Goal: Task Accomplishment & Management: Use online tool/utility

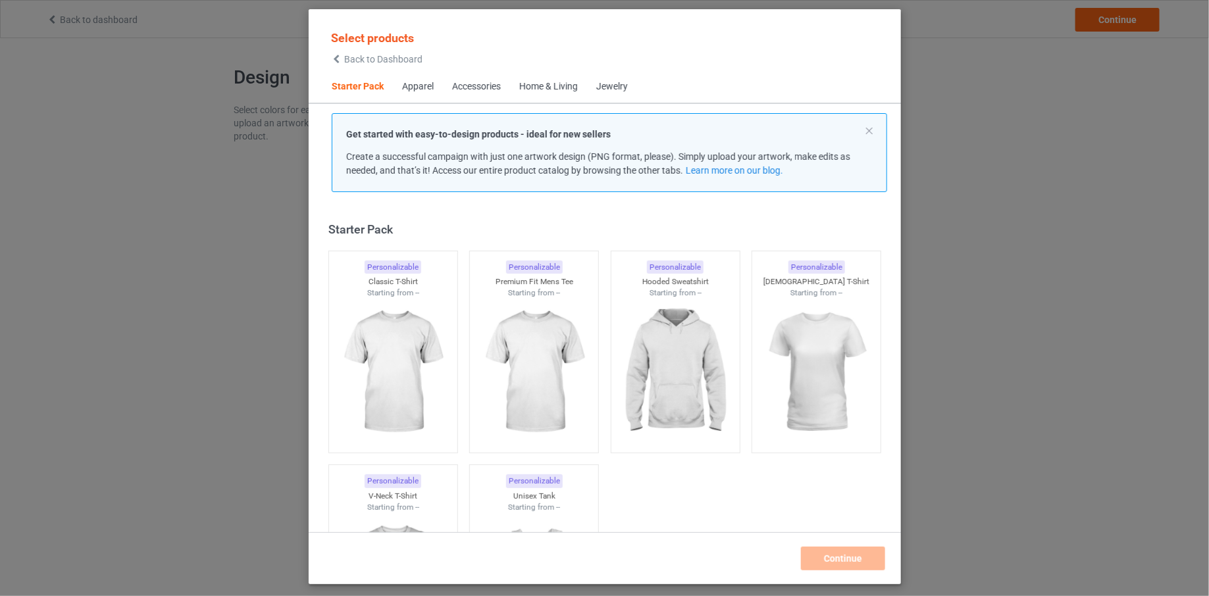
scroll to position [17, 0]
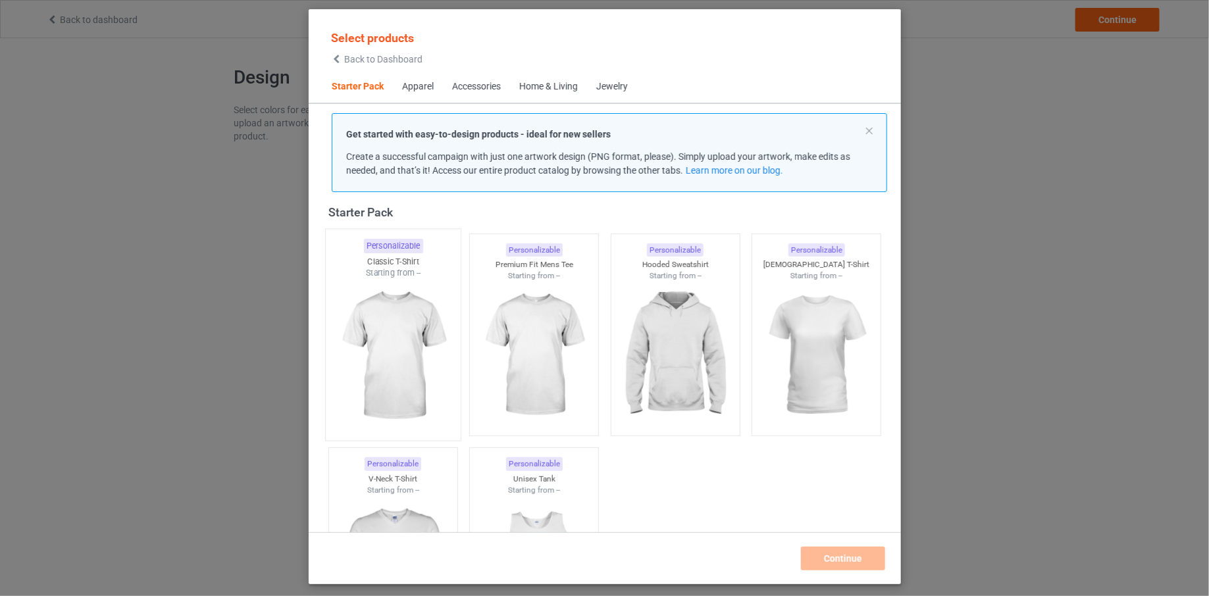
click at [411, 311] on img at bounding box center [393, 356] width 124 height 155
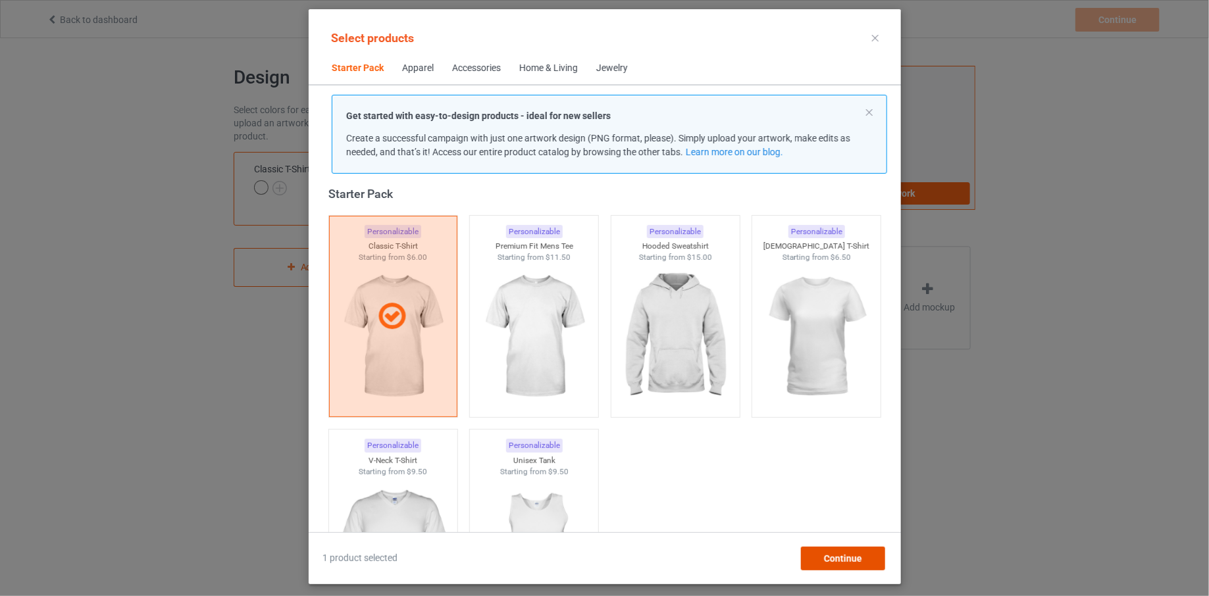
click at [840, 557] on span "Continue" at bounding box center [842, 559] width 38 height 11
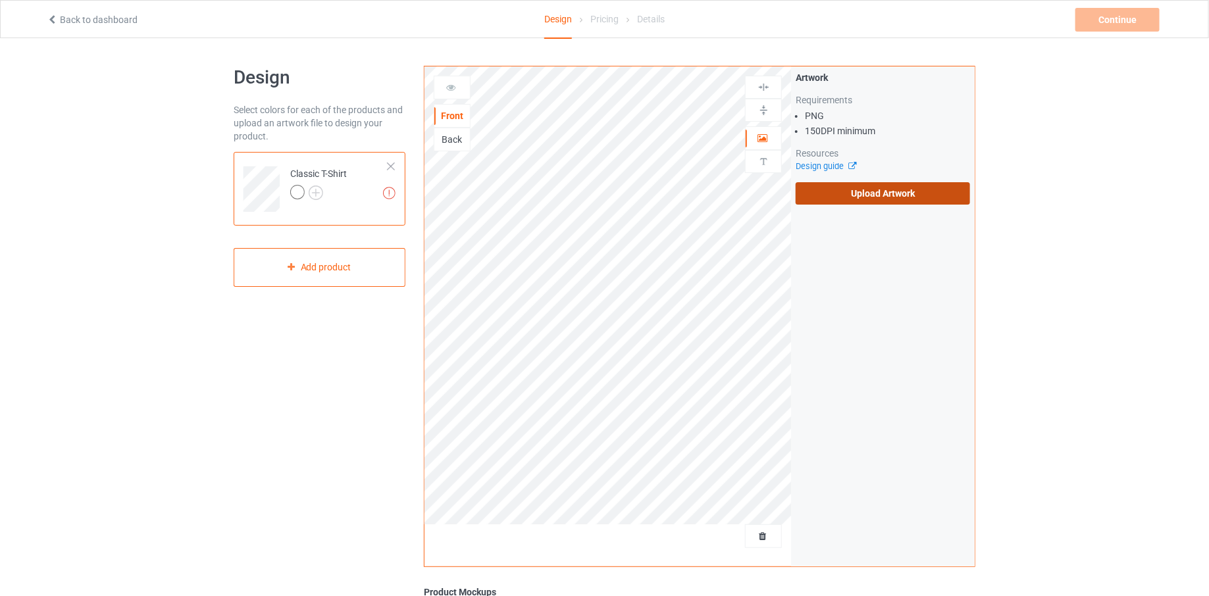
click at [879, 201] on label "Upload Artwork" at bounding box center [883, 193] width 174 height 22
click at [0, 0] on input "Upload Artwork" at bounding box center [0, 0] width 0 height 0
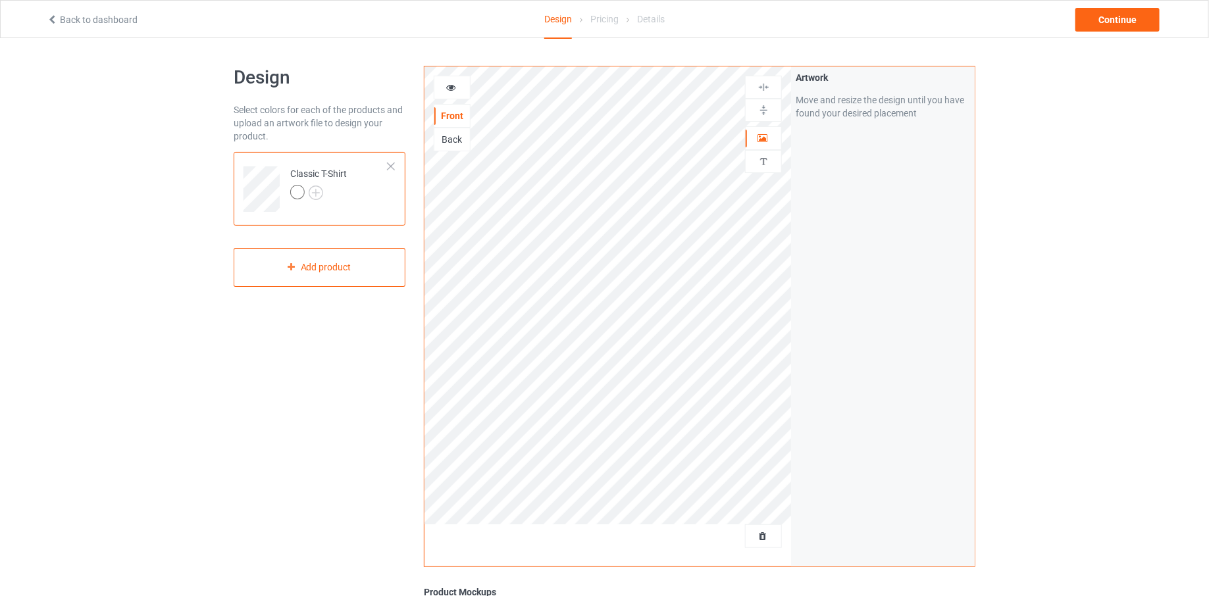
click at [762, 157] on img at bounding box center [764, 161] width 13 height 13
click at [878, 102] on div "Add text" at bounding box center [883, 101] width 174 height 24
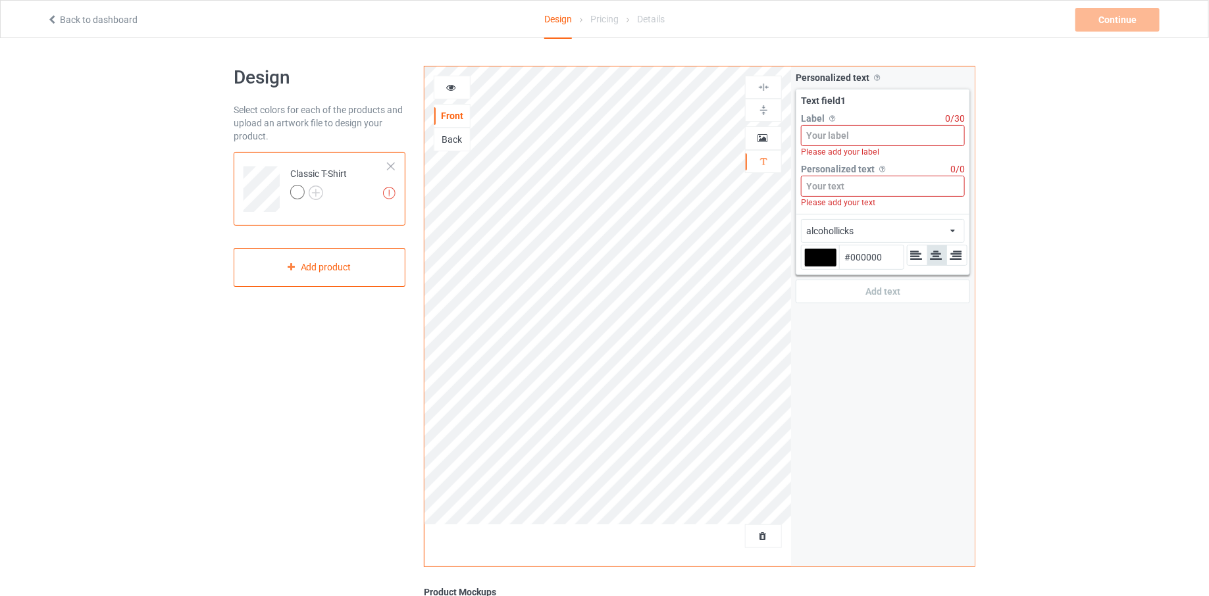
click at [870, 119] on label "Label Personalized text label on the campaign buy page" at bounding box center [873, 118] width 144 height 13
click at [869, 126] on input at bounding box center [883, 135] width 164 height 21
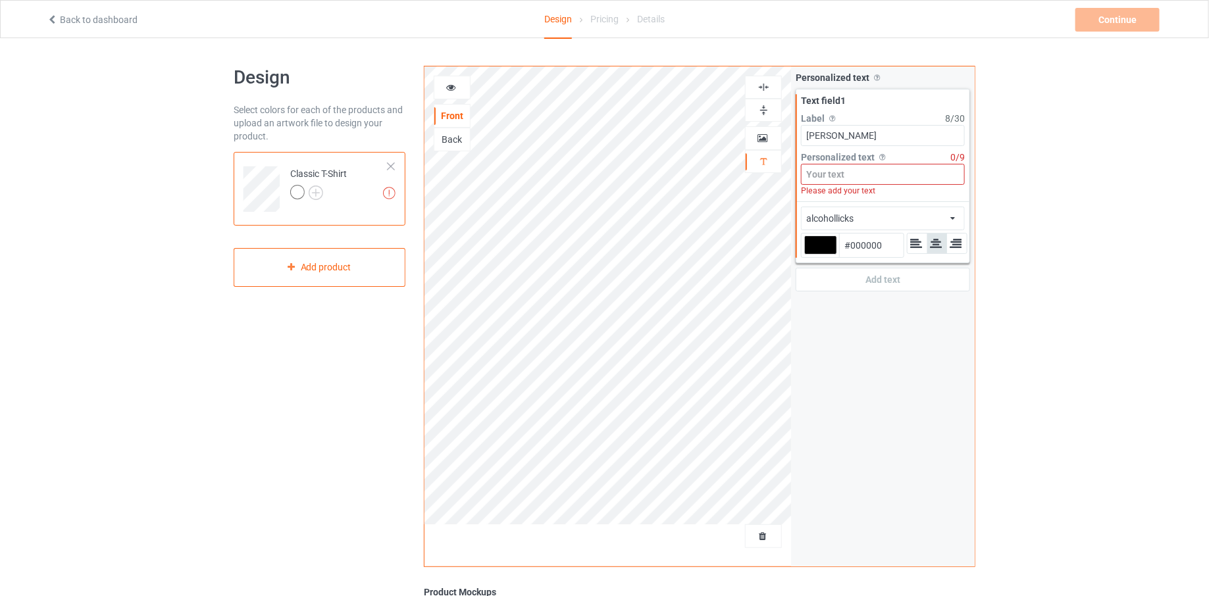
type input "[PERSON_NAME]"
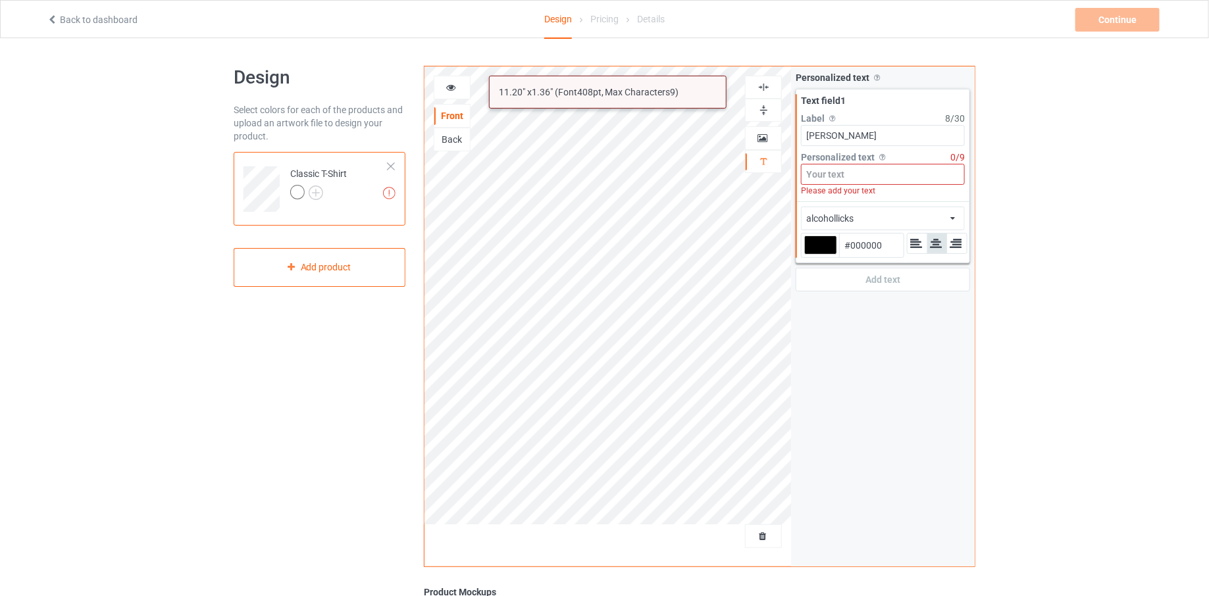
click at [858, 176] on input at bounding box center [883, 174] width 164 height 21
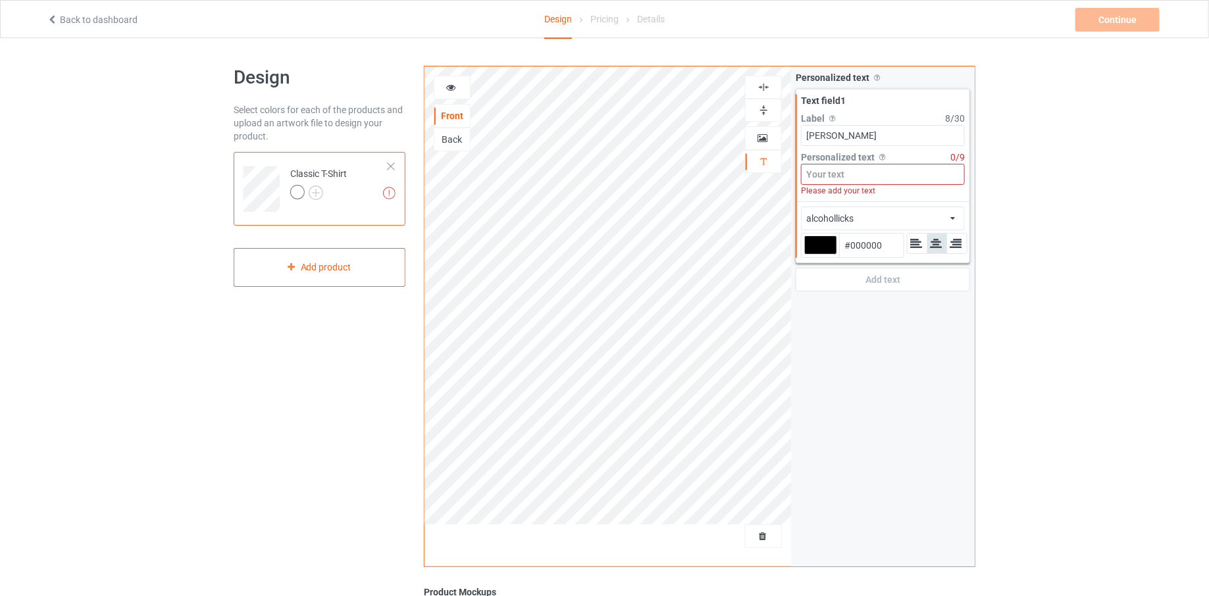
click at [790, 136] on div "alcohollicks Front Back Artwork Personalized text Personalized text Allow custo…" at bounding box center [700, 317] width 552 height 502
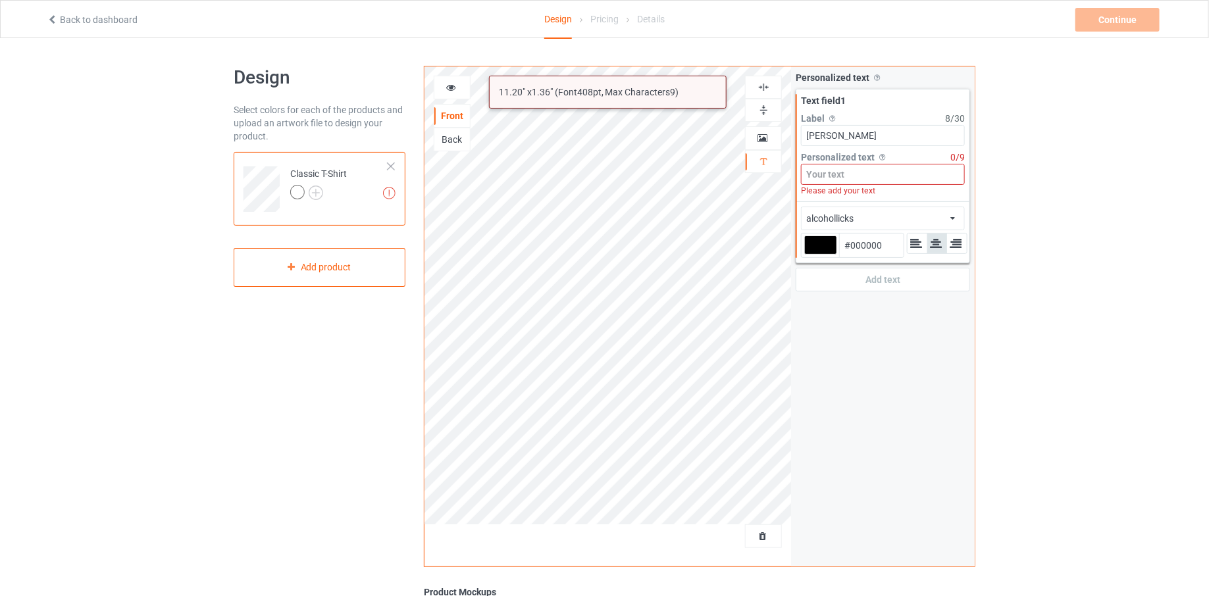
click at [822, 174] on input at bounding box center [883, 174] width 164 height 21
paste input "[PERSON_NAME]"
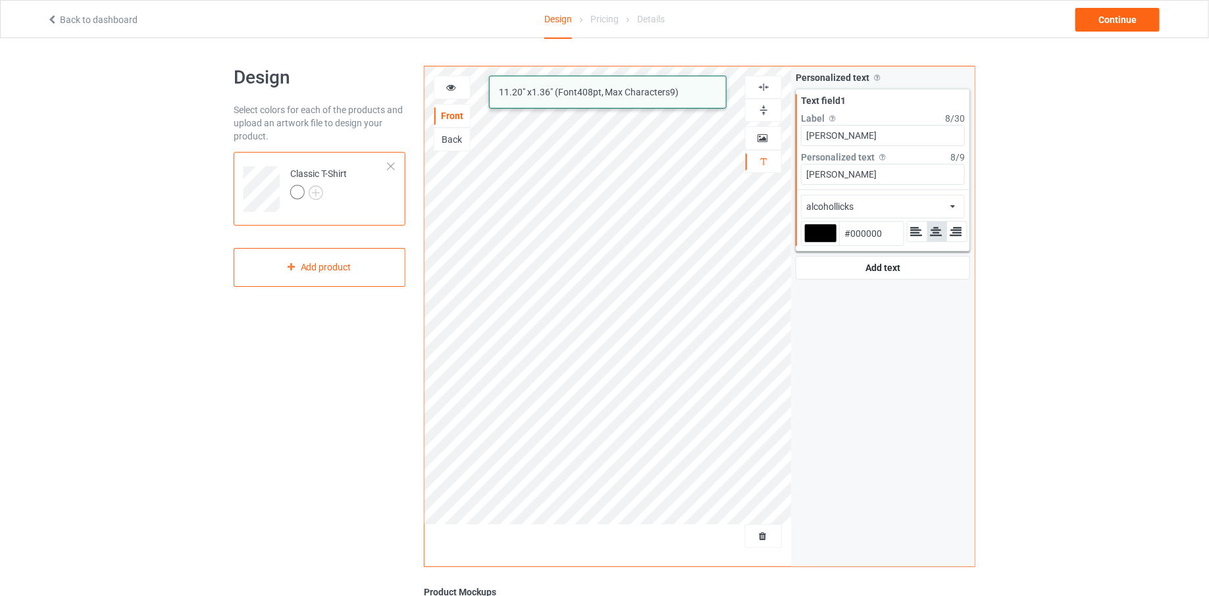
type input "[PERSON_NAME]"
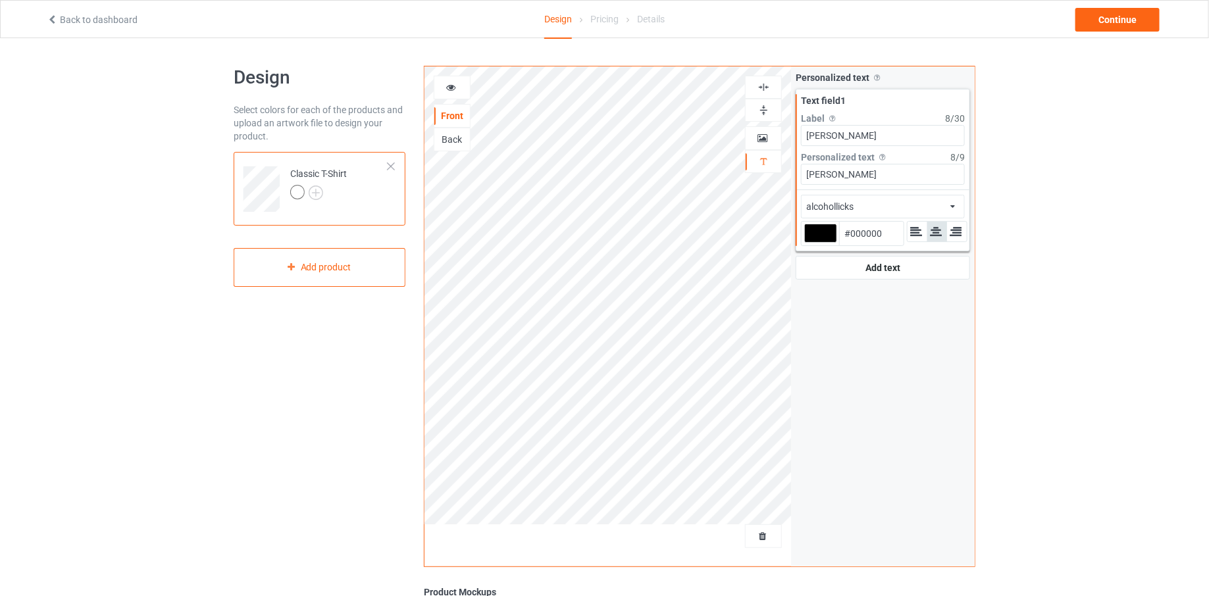
click at [848, 196] on div "alcohollicks african airstream aladdin alcohollicks [PERSON_NAME] almontesnow a…" at bounding box center [883, 207] width 164 height 24
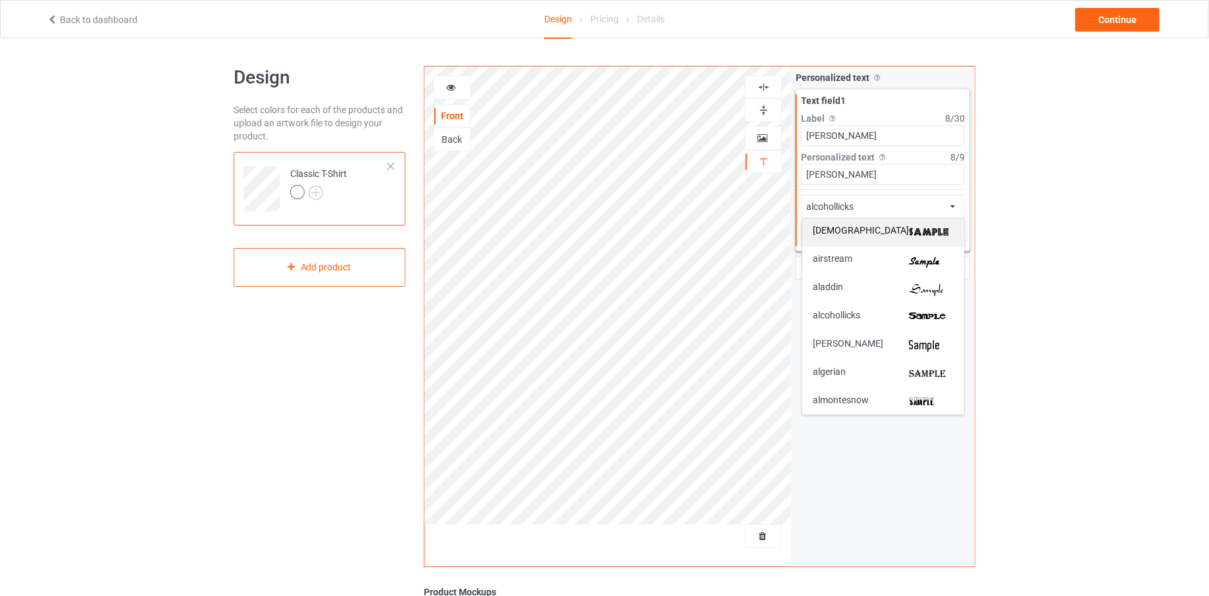
click at [852, 238] on div "[DEMOGRAPHIC_DATA]" at bounding box center [883, 233] width 162 height 28
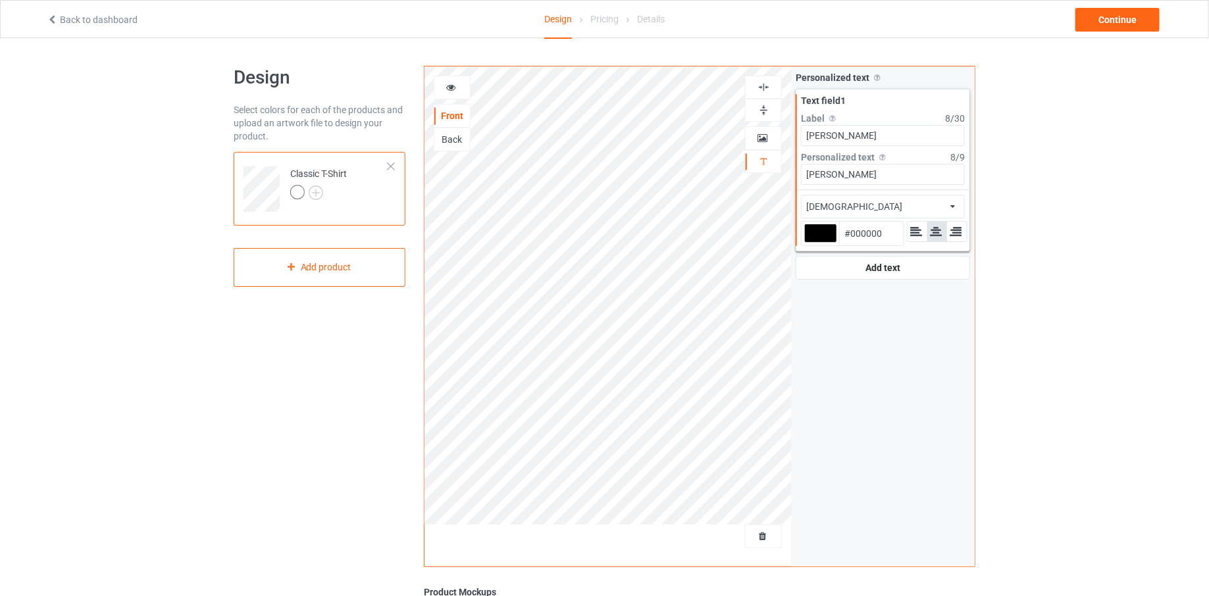
click at [875, 207] on div "african african airstream aladdin alcohollicks [PERSON_NAME] almontesnow anglic…" at bounding box center [883, 207] width 164 height 24
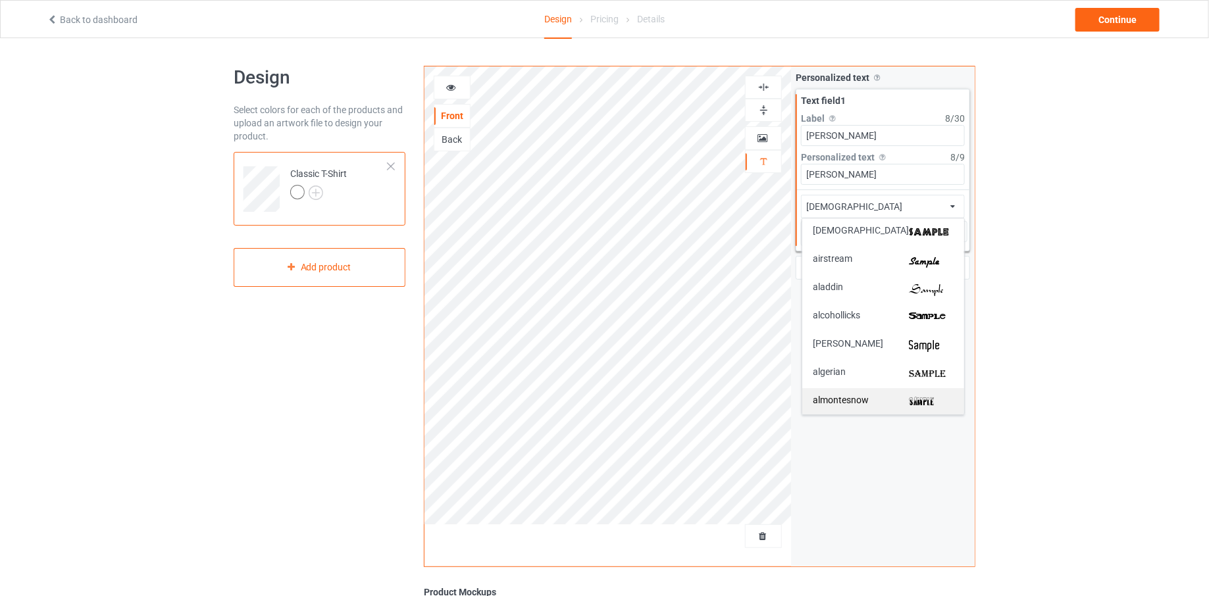
click at [852, 396] on span "almontesnow" at bounding box center [841, 403] width 56 height 14
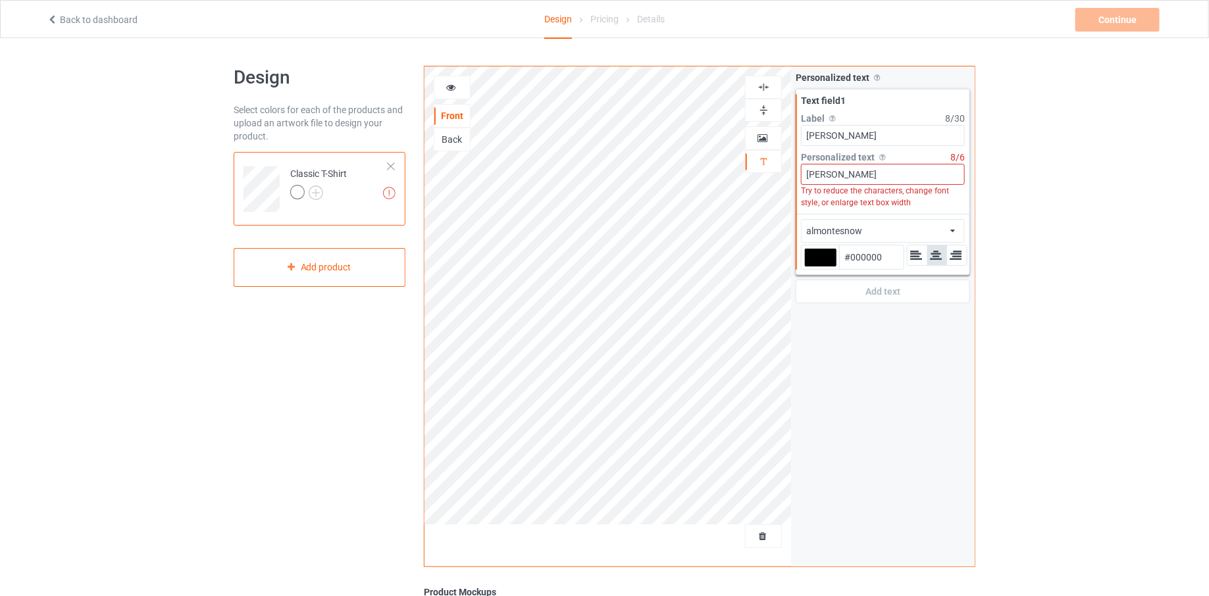
click at [829, 254] on div at bounding box center [820, 257] width 33 height 19
click at [829, 267] on input "#000000" at bounding box center [820, 276] width 33 height 18
click at [823, 255] on div at bounding box center [820, 257] width 33 height 19
click at [823, 267] on input "#000000" at bounding box center [820, 276] width 33 height 18
click at [823, 255] on div at bounding box center [820, 257] width 33 height 19
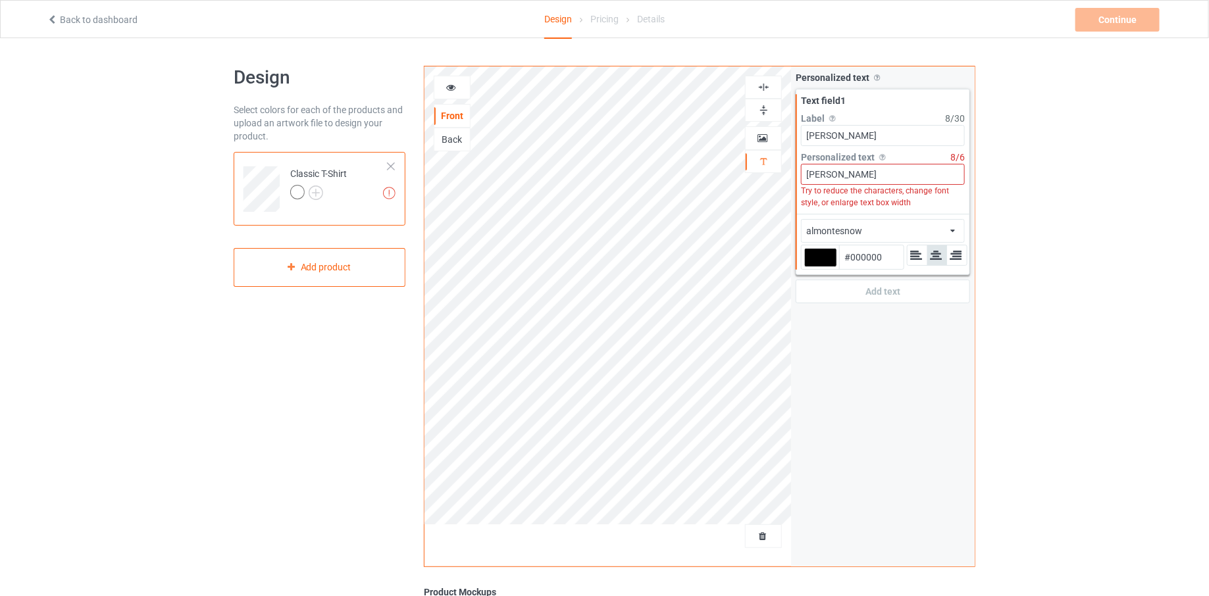
click at [823, 267] on input "#000000" at bounding box center [820, 276] width 33 height 18
type input "#e2caca"
type input "#E2CACA"
type input "#e2cbcb"
type input "#E2CBCB"
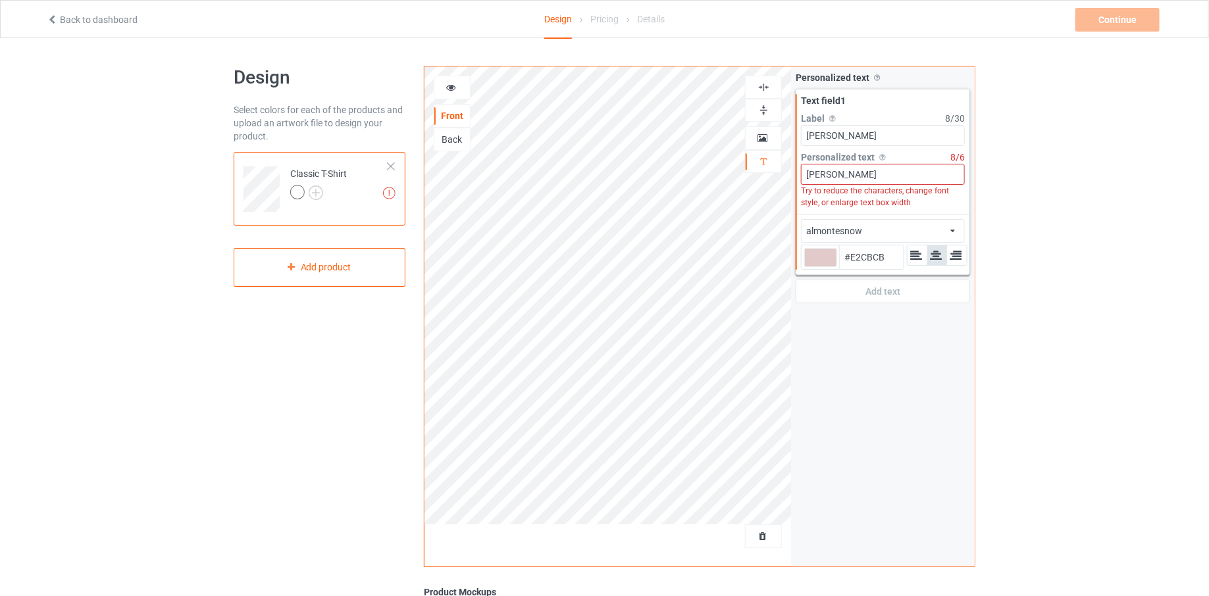
type input "#e5cdcd"
type input "#E5CDCD"
type input "#e6d1d1"
type input "#E6D1D1"
type input "#e9d8d8"
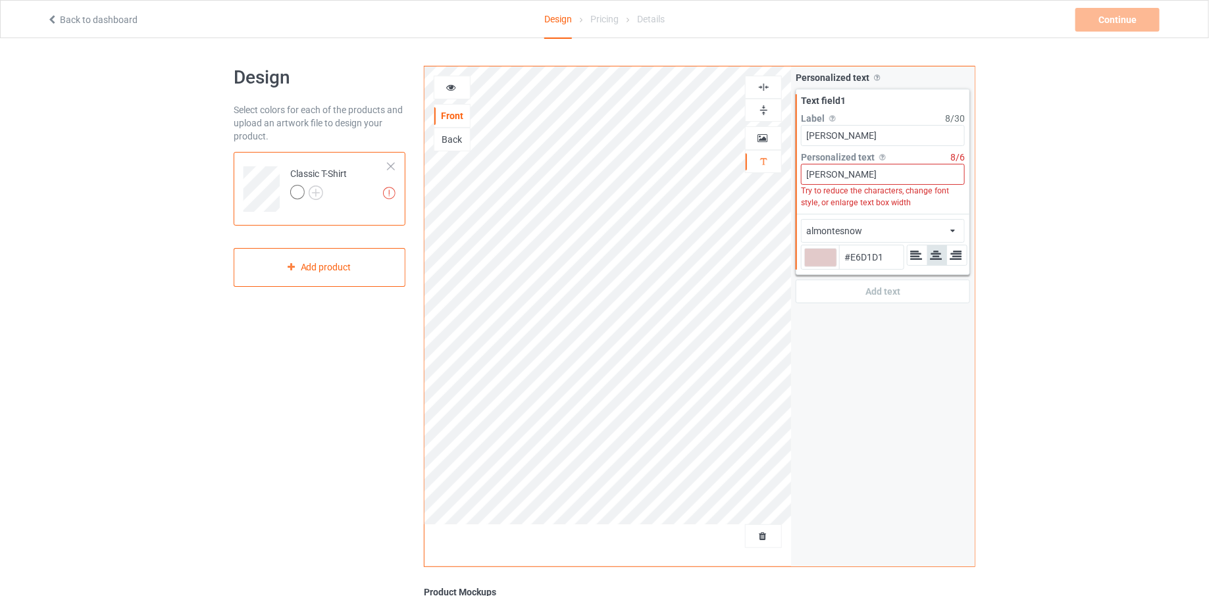
type input "#E9D8D8"
type input "#f1e5e5"
type input "#F1E5E5"
type input "#f8f2f2"
type input "#F8F2F2"
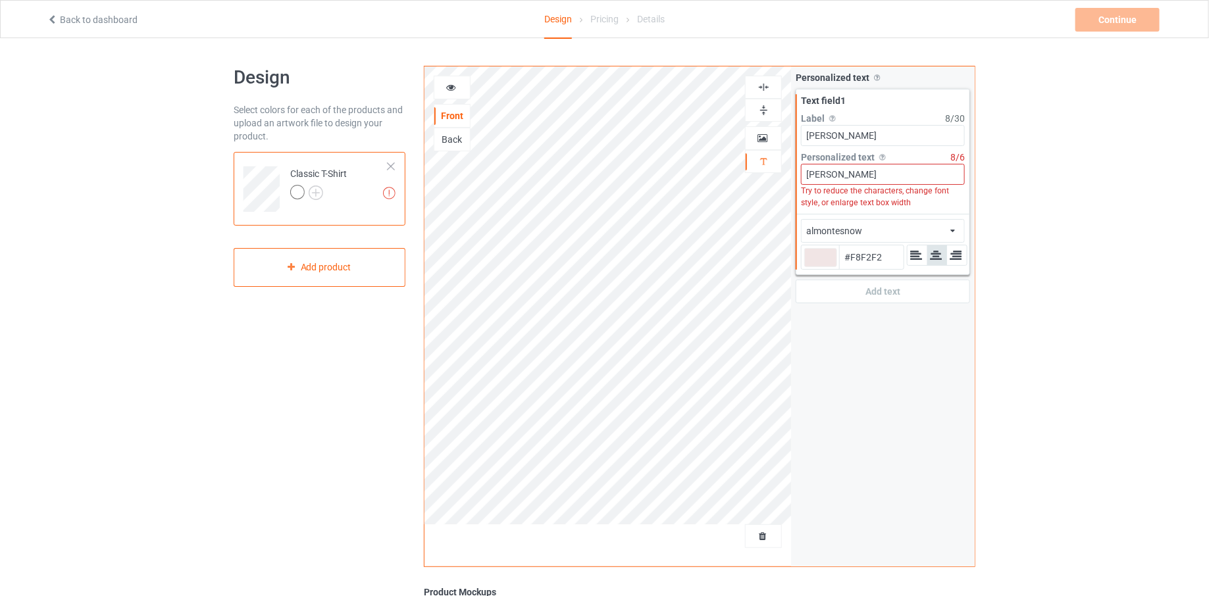
type input "#fdfcfc"
type input "#FDFCFC"
type input "#ffffff"
type input "#FFFFFF"
type input "#928b8b"
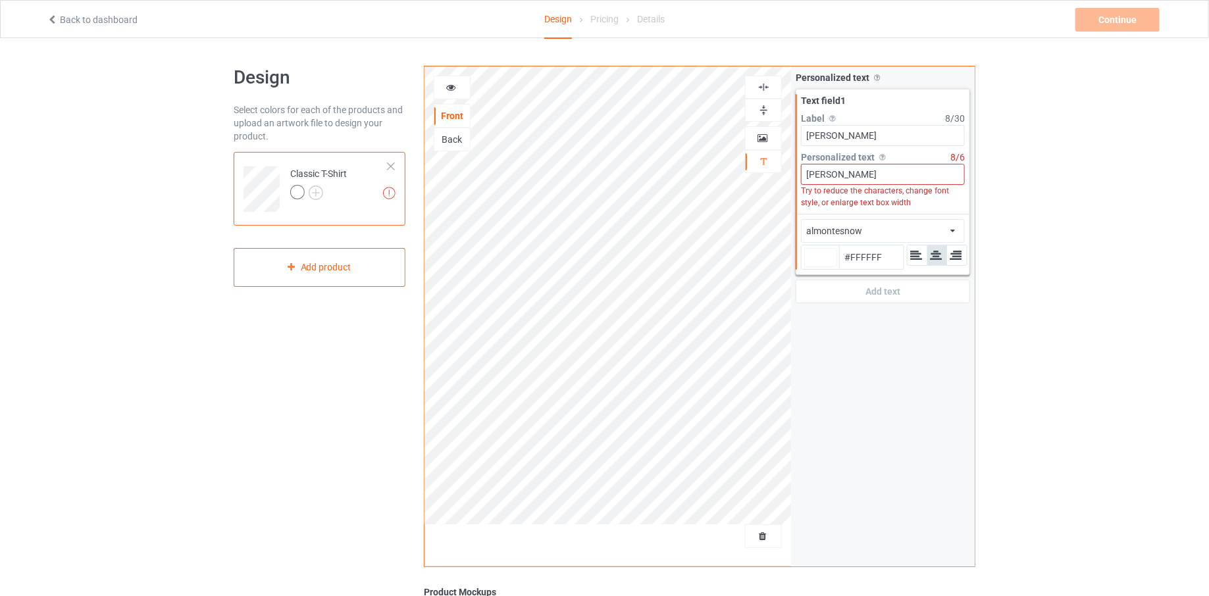
type input "#928B8B"
type input "#858080"
type input "#686464"
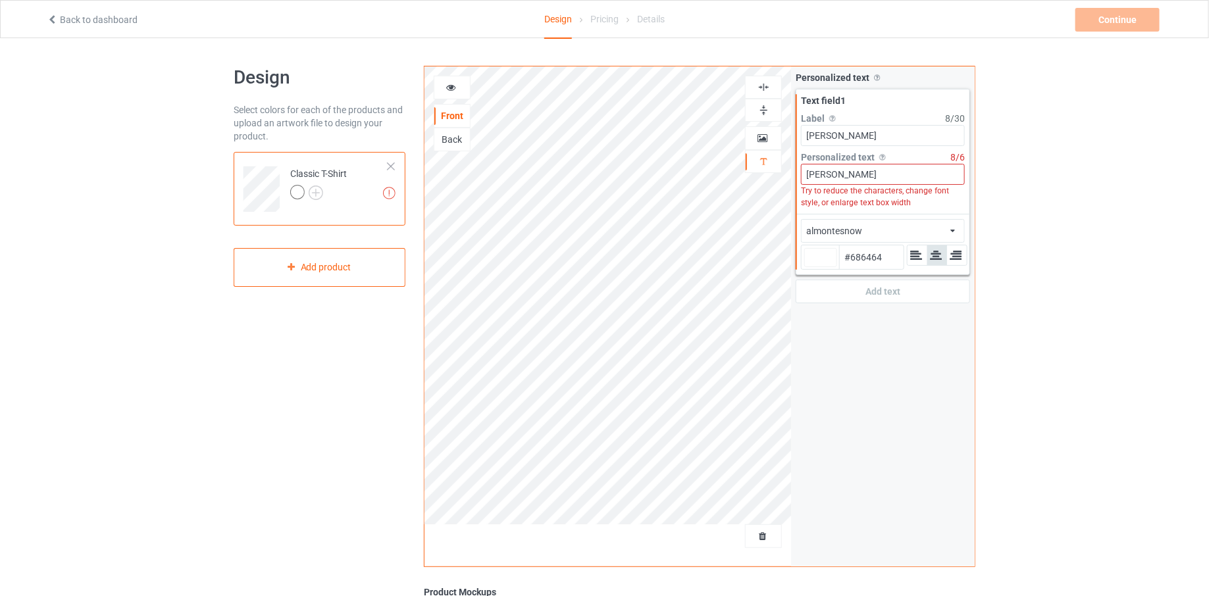
type input "#4c4848"
type input "#4C4848"
type input "#2f2d2d"
type input "#2F2D2D"
type input "#171616"
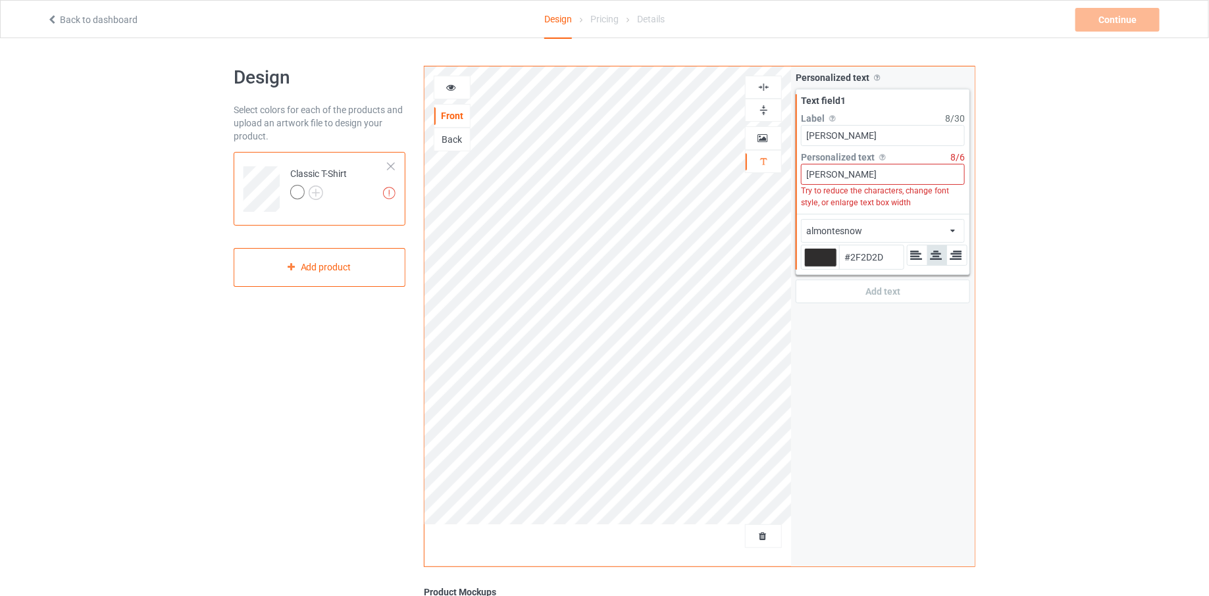
type input "#171616"
type input "#050505"
type input "#000000"
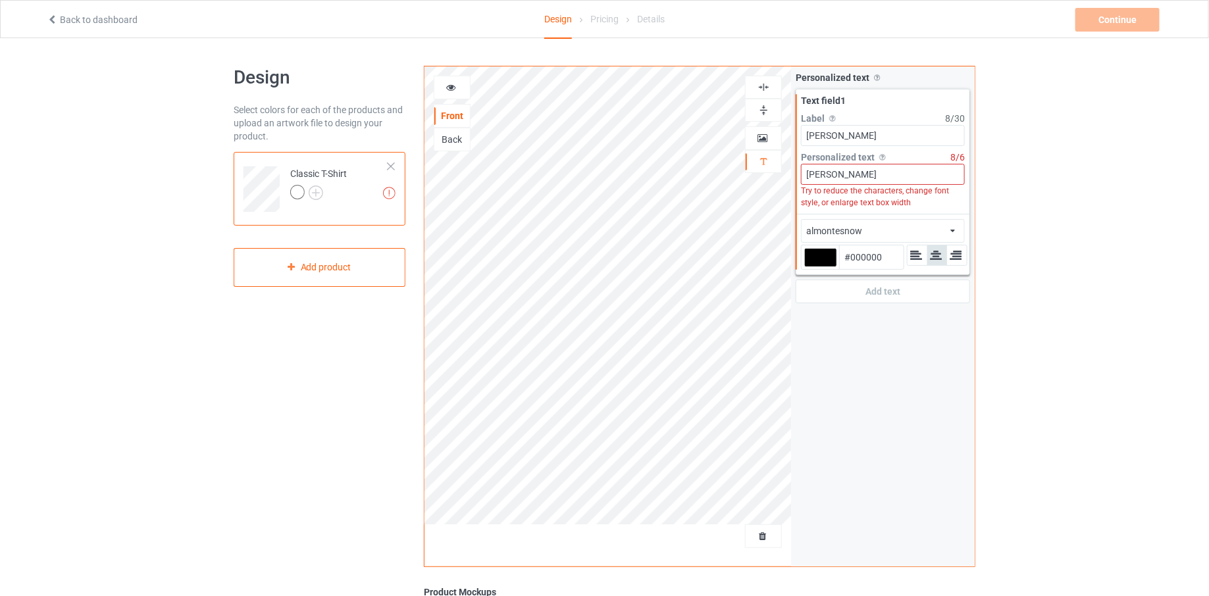
type input "#a61717"
type input "#A61717"
type input "#aa1818"
type input "#AA1818"
type input "#af1818"
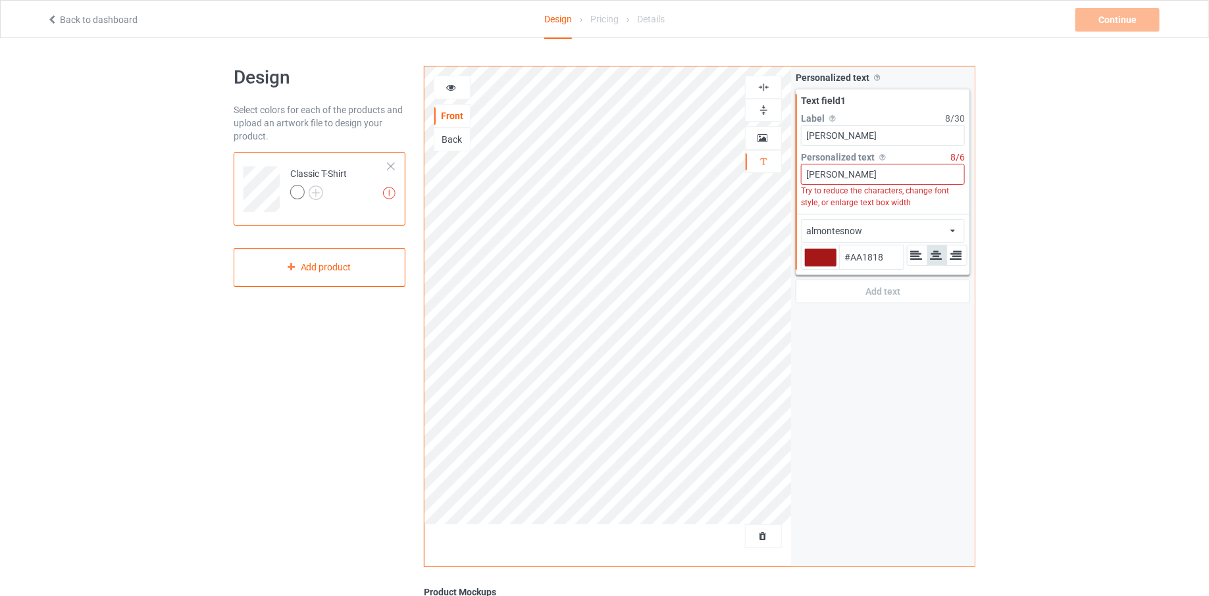
type input "#AF1818"
type input "#bb1616"
type input "#BB1616"
type input "#d01616"
type input "#D01616"
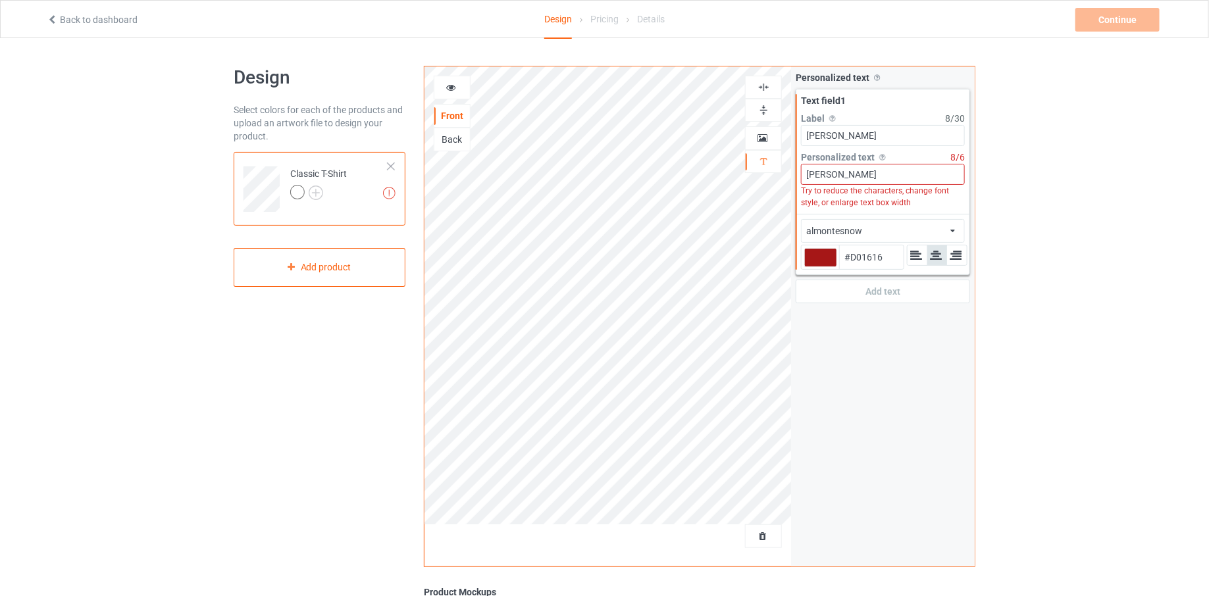
type input "#d91212"
type input "#D91212"
type input "#e41111"
type input "#E41111"
type input "#eb0f0f"
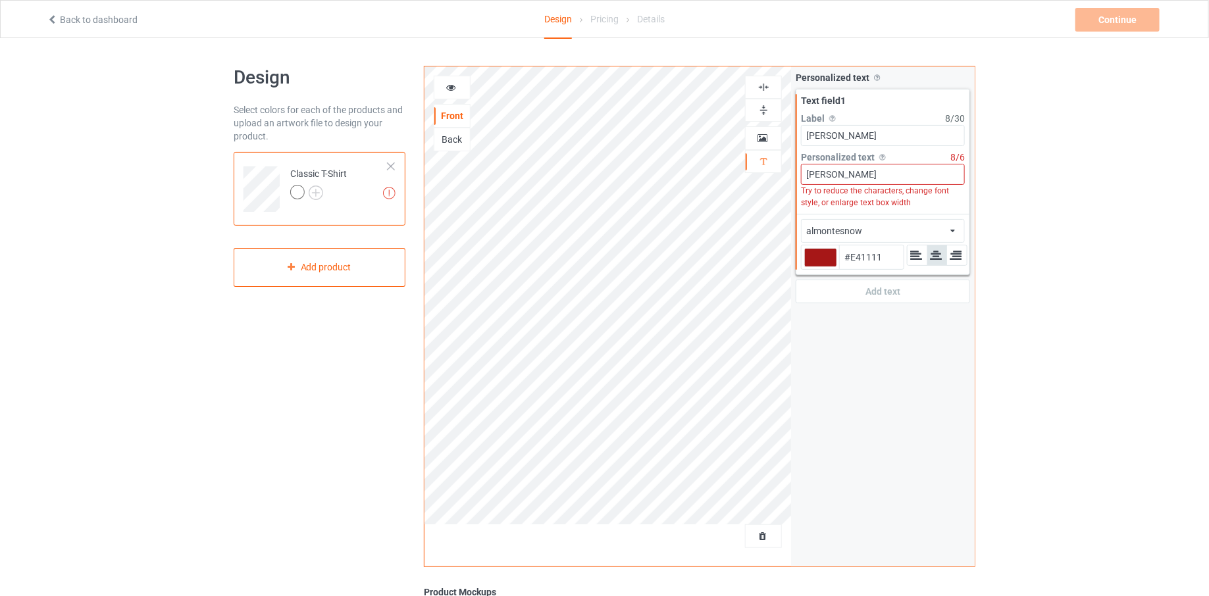
type input "#EB0F0F"
type input "#f20d0d"
type input "#F20D0D"
type input "#ed0c0c"
type input "#ED0C0C"
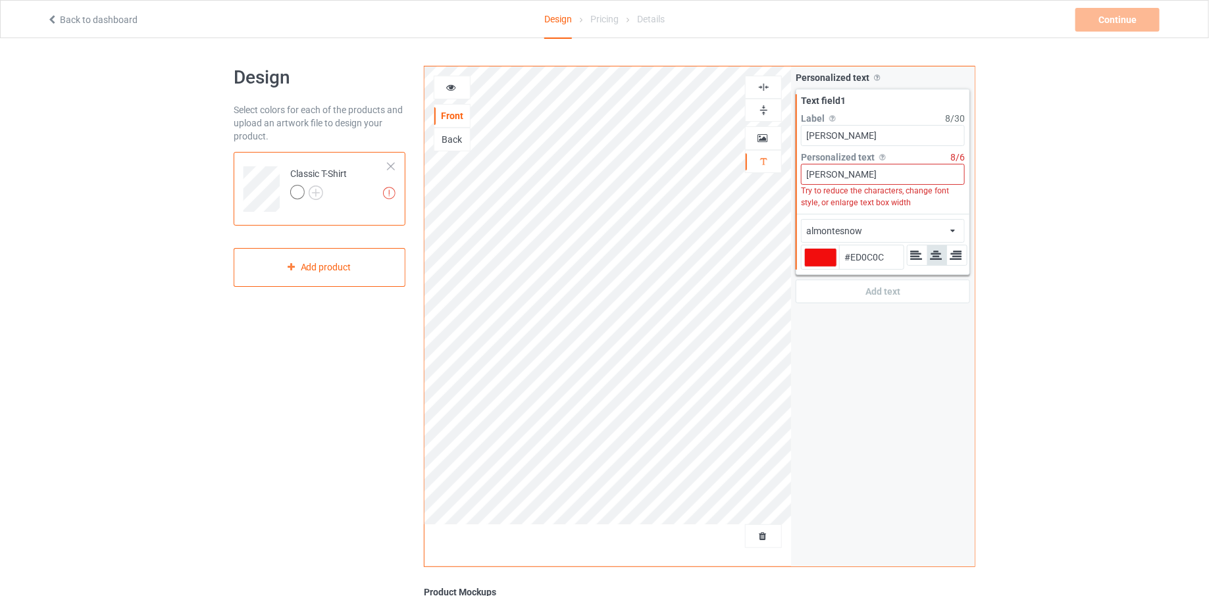
type input "#ef0b0b"
type input "#EF0B0B"
type input "#ed0c0c"
type input "#ED0C0C"
type input "#ea0b0b"
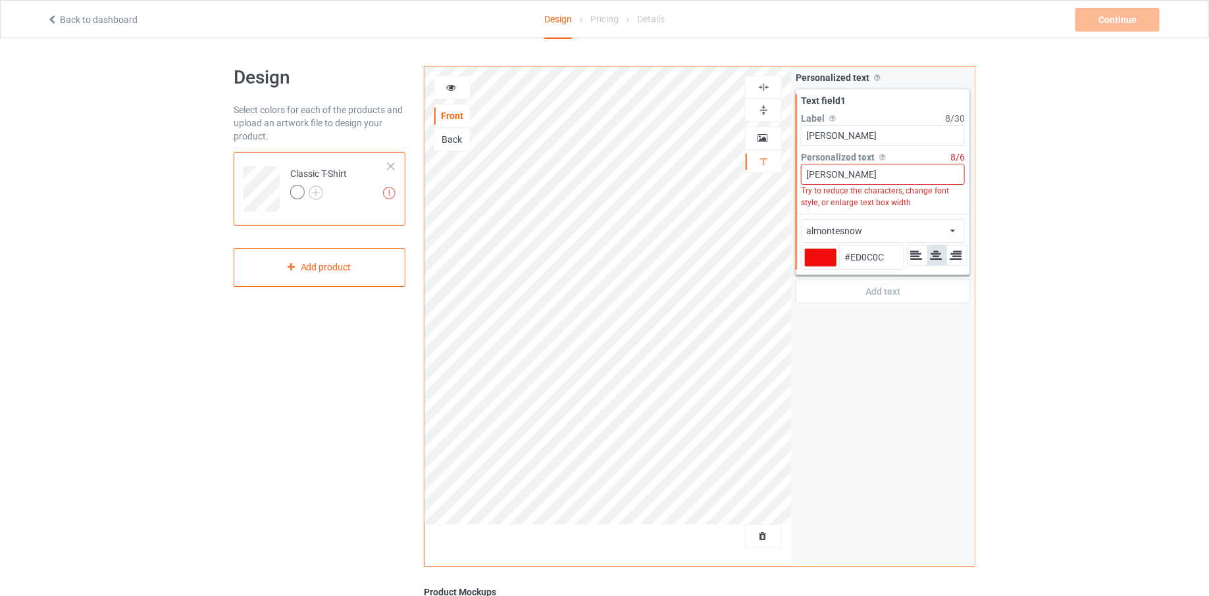
type input "#EA0B0B"
type input "#e90c0c"
type input "#E90C0C"
type input "#e60a0a"
type input "#E60A0A"
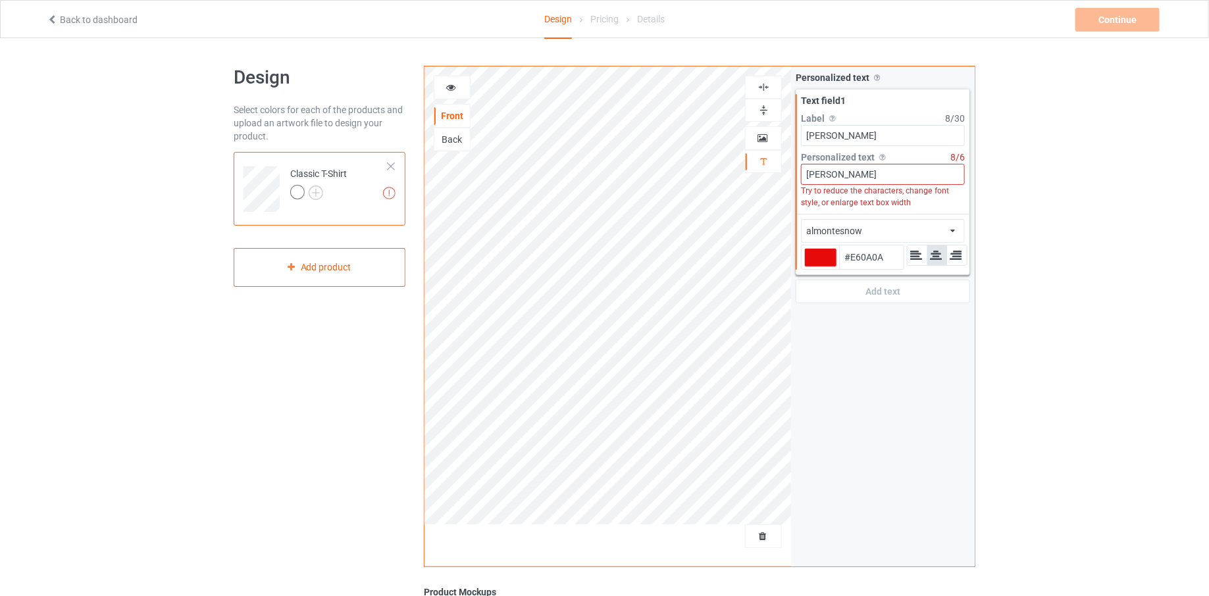
type input "#e00b0b"
type input "#E00B0B"
type input "#dc0909"
type input "#DC0909"
type input "#d50707"
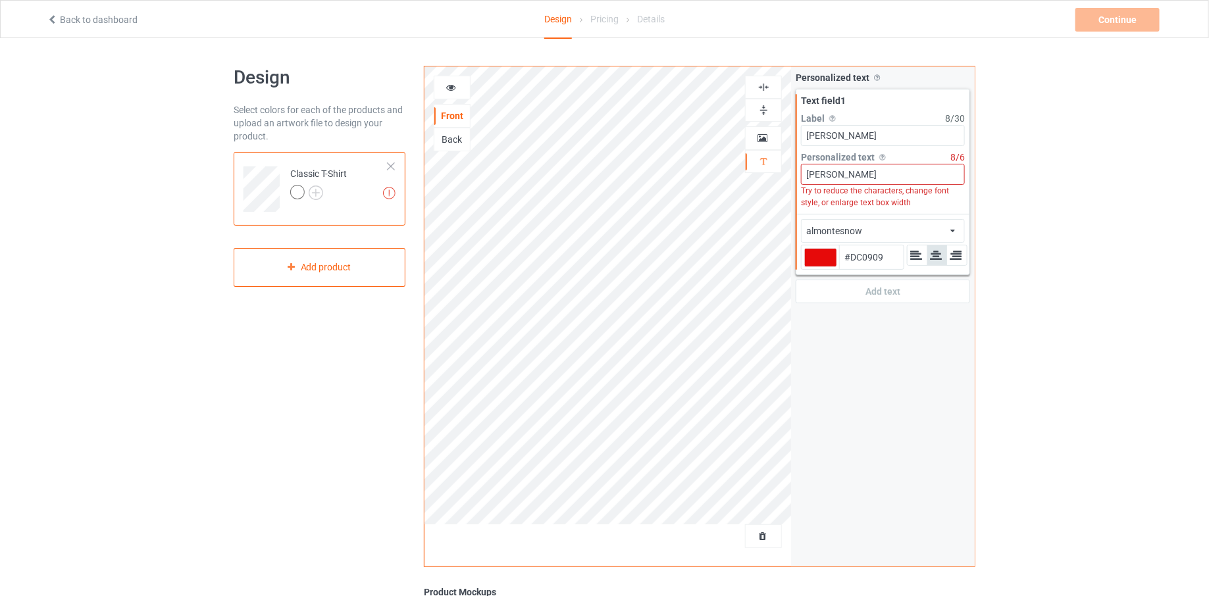
type input "#D50707"
type input "#cf0707"
type input "#CF0707"
type input "#c70505"
type input "#C70505"
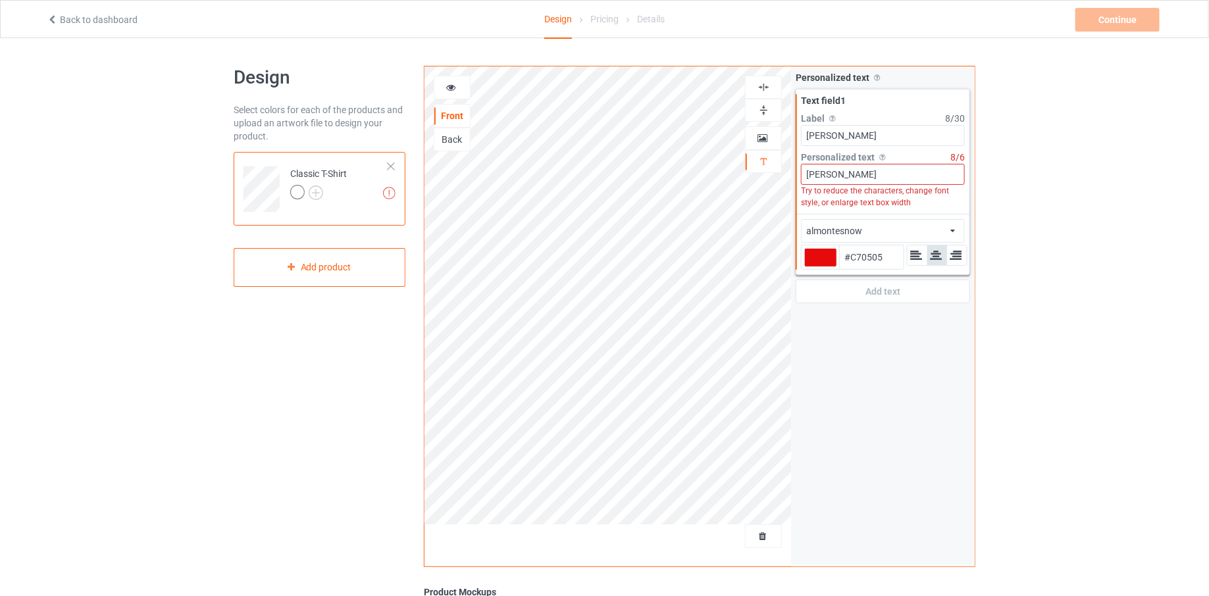
type input "#c60606"
type input "#C60606"
type input "#c20505"
type input "#C20505"
type input "#c10606"
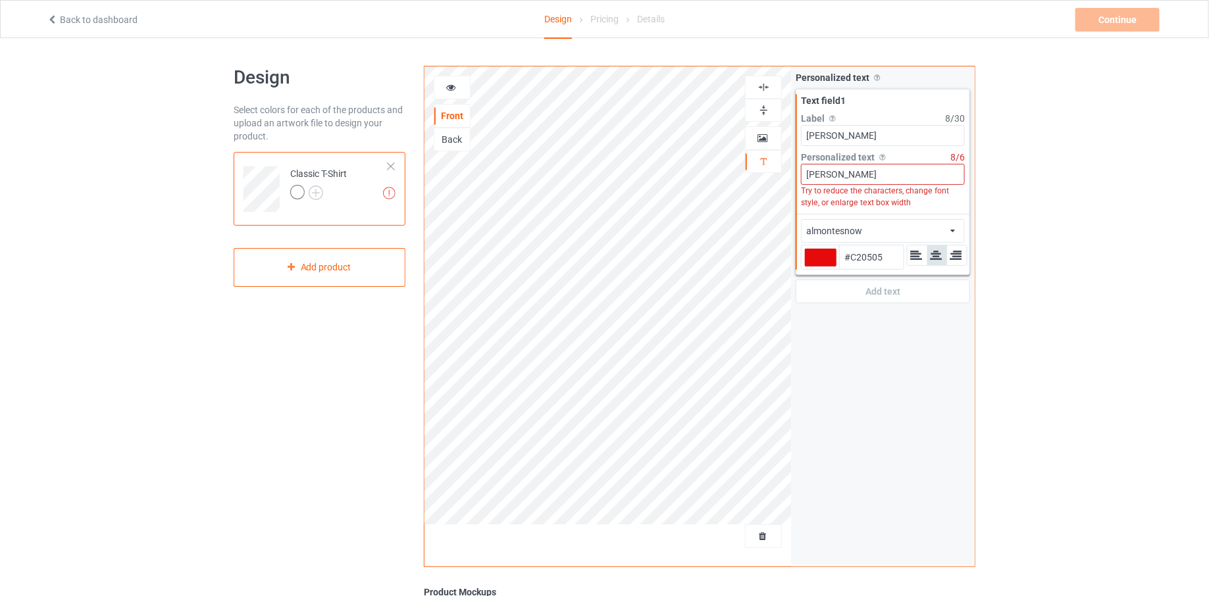
type input "#C10606"
type input "#c20505"
type input "#C20505"
type input "#c10606"
type input "#C10606"
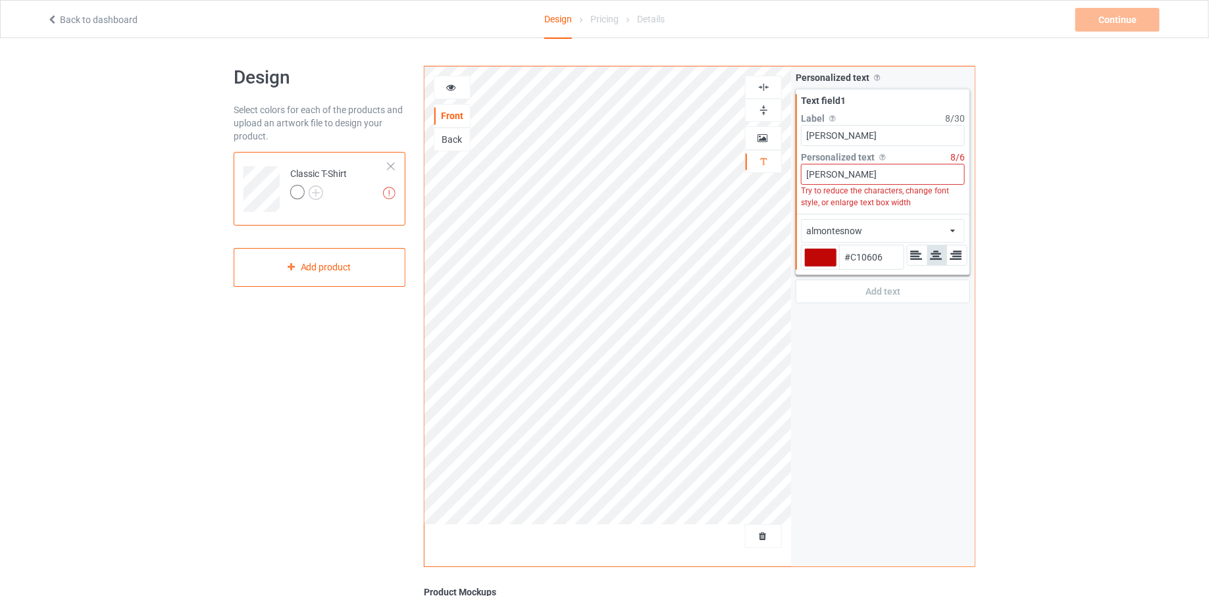
type input "#bd0505"
type input "#BD0505"
click at [1007, 321] on div "Design Select colors for each of the products and upload an artwork file to des…" at bounding box center [604, 445] width 1209 height 814
click at [889, 234] on div "almontesnow african airstream aladdin alcohollicks [PERSON_NAME] almontesnow an…" at bounding box center [883, 231] width 164 height 24
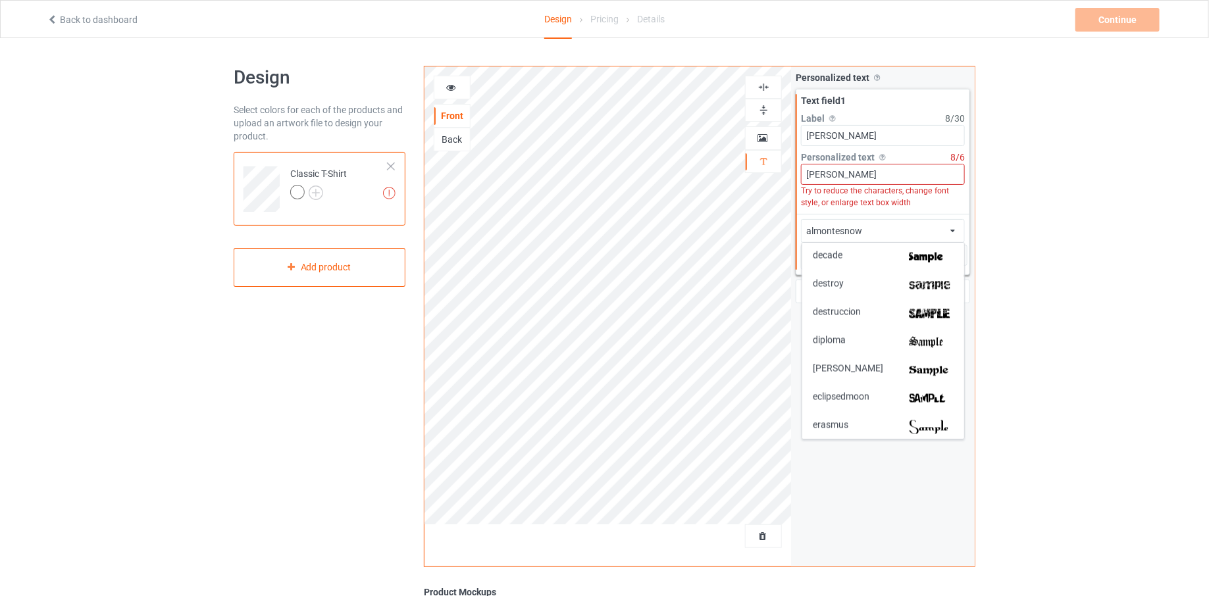
scroll to position [1198, 0]
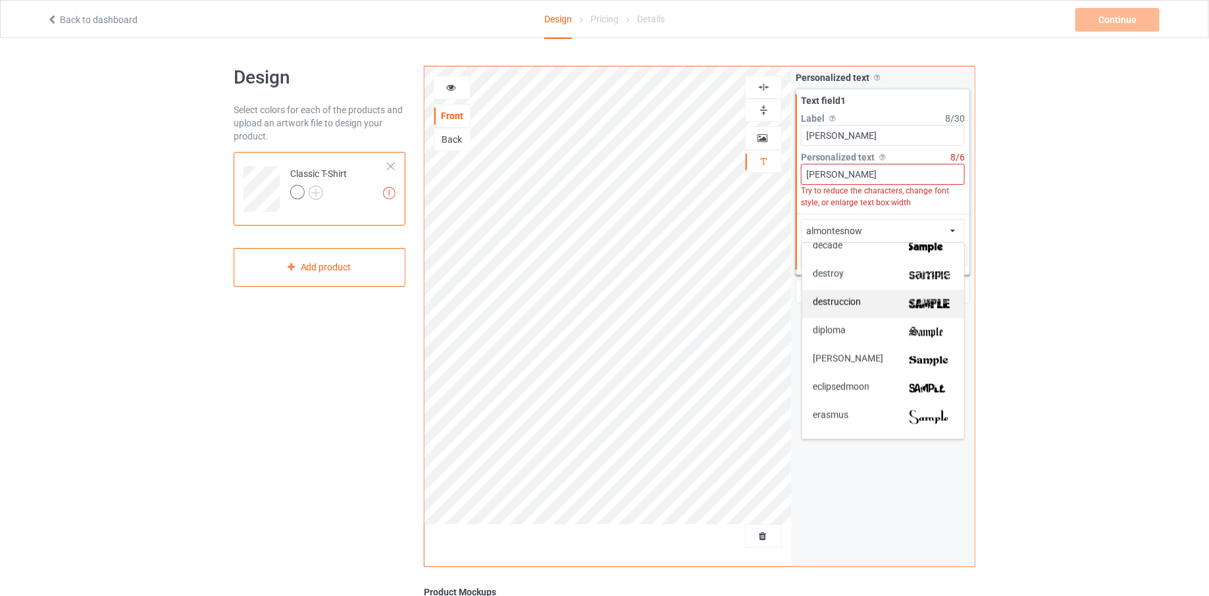
click at [858, 298] on span "destruccion" at bounding box center [837, 305] width 48 height 14
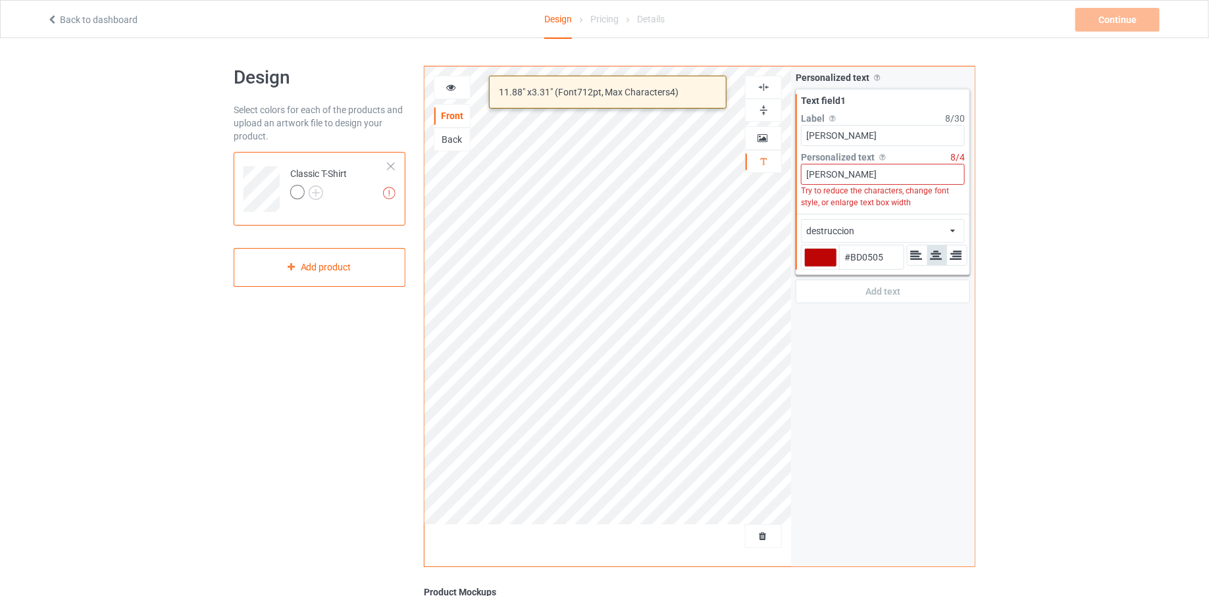
click at [878, 237] on div "destruccion african airstream aladdin alcohollicks [PERSON_NAME] almontesnow an…" at bounding box center [883, 231] width 164 height 24
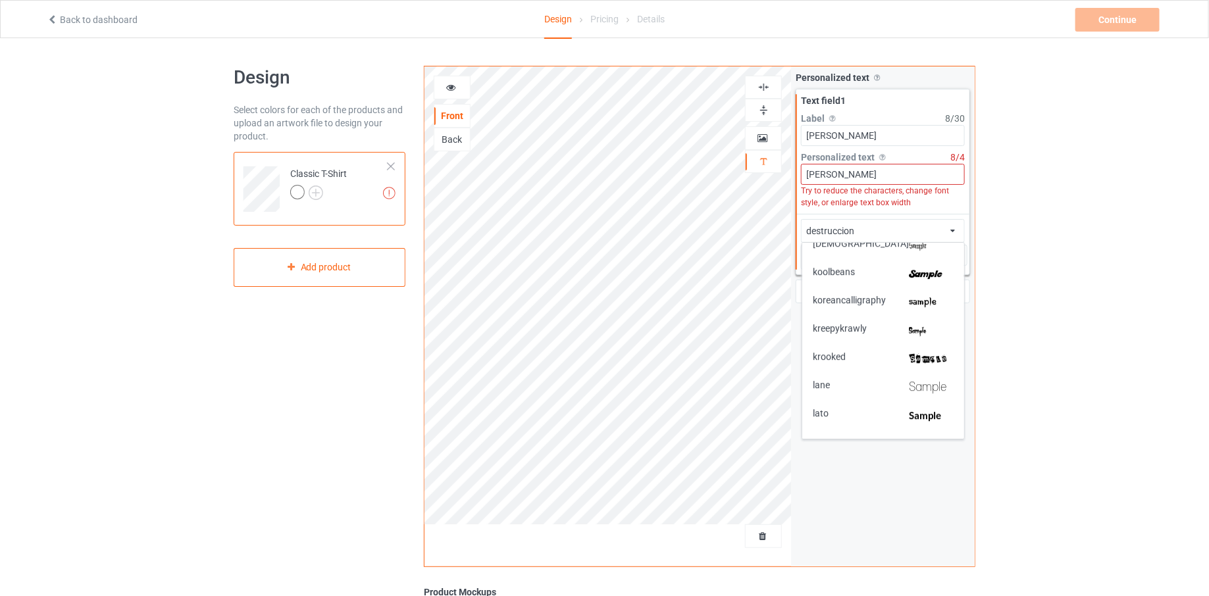
scroll to position [1955, 0]
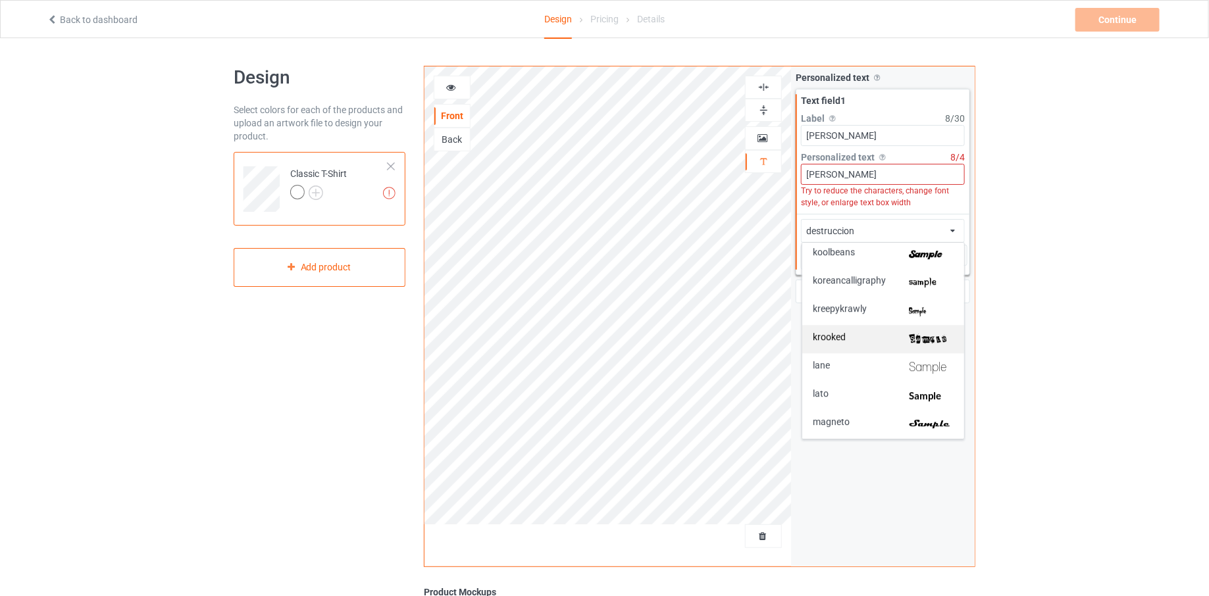
click at [883, 325] on div "krooked" at bounding box center [883, 339] width 162 height 28
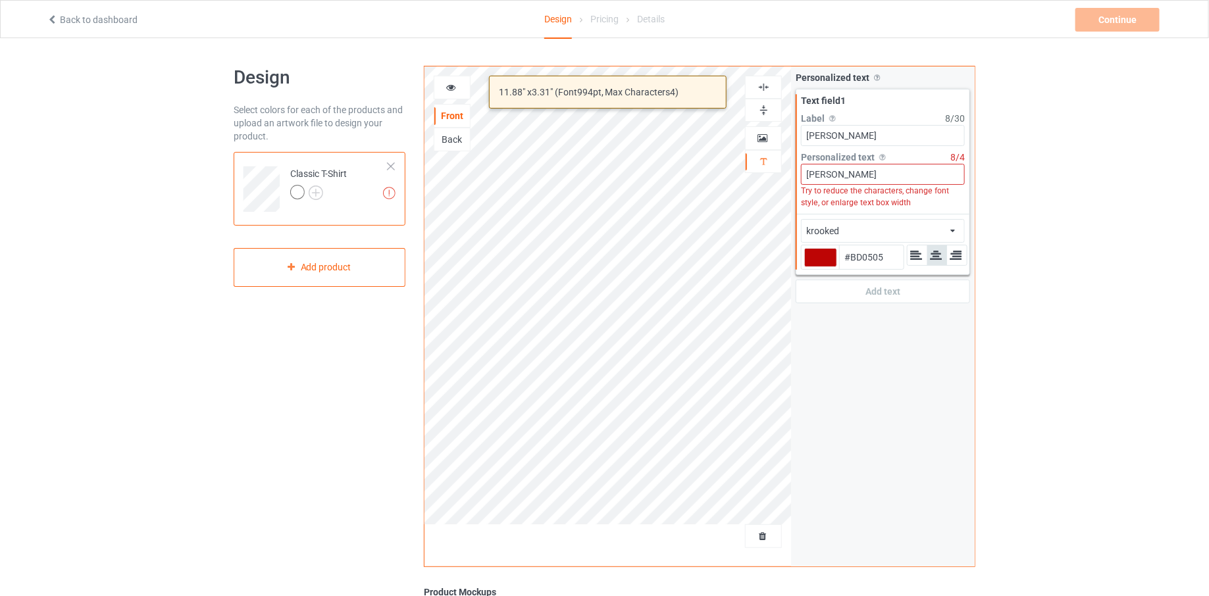
click at [922, 231] on div "krooked african airstream aladdin alcohollicks [PERSON_NAME] almontesnow anglic…" at bounding box center [883, 231] width 164 height 24
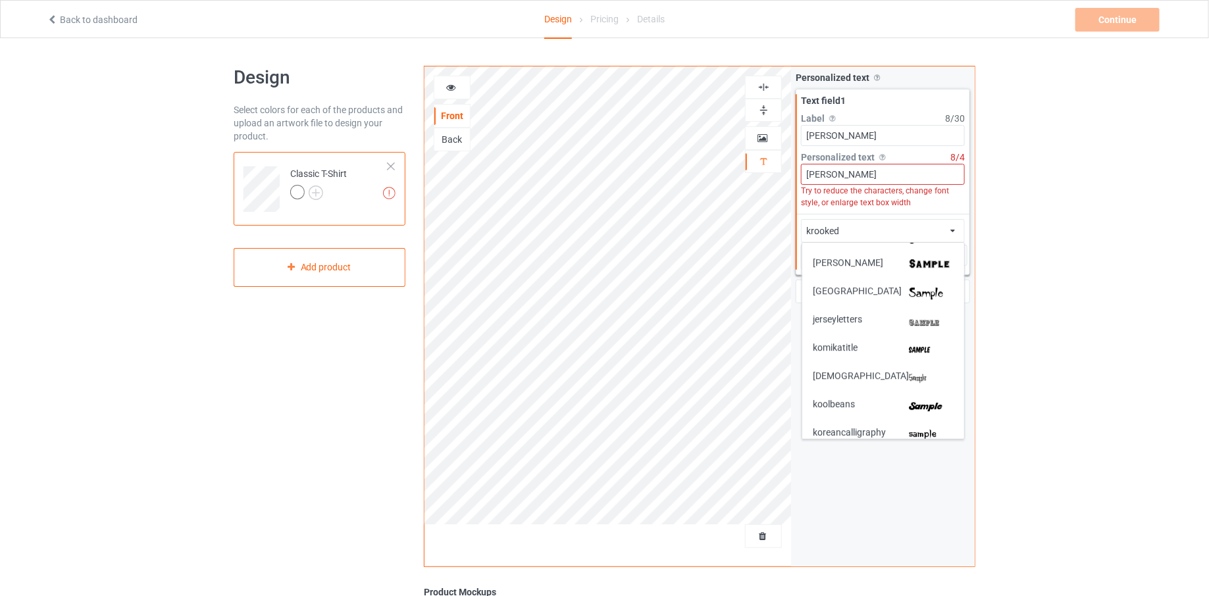
scroll to position [1792, 0]
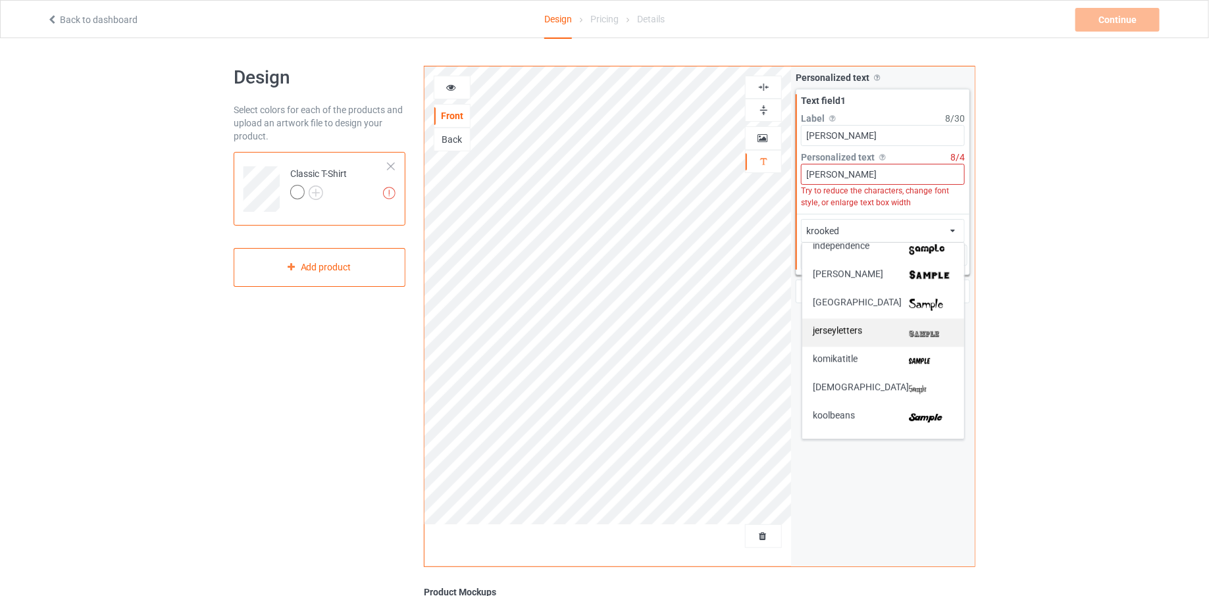
click at [893, 329] on div "jerseyletters" at bounding box center [883, 333] width 141 height 14
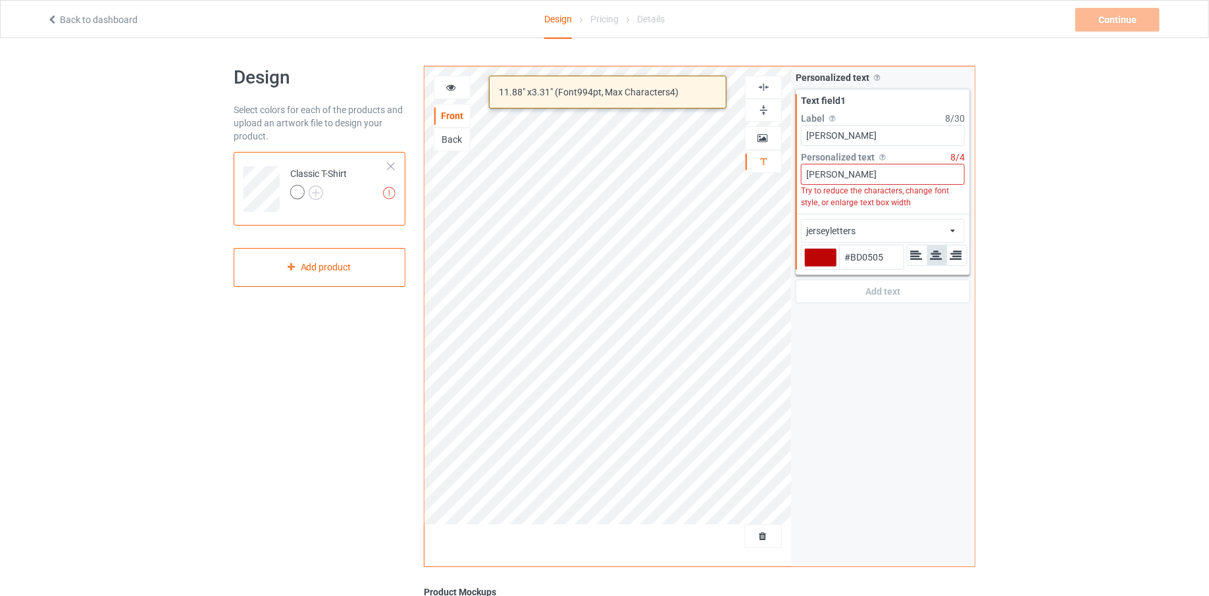
click at [872, 231] on div "jerseyletters african airstream aladdin alcohollicks [PERSON_NAME] almontesnow …" at bounding box center [883, 231] width 164 height 24
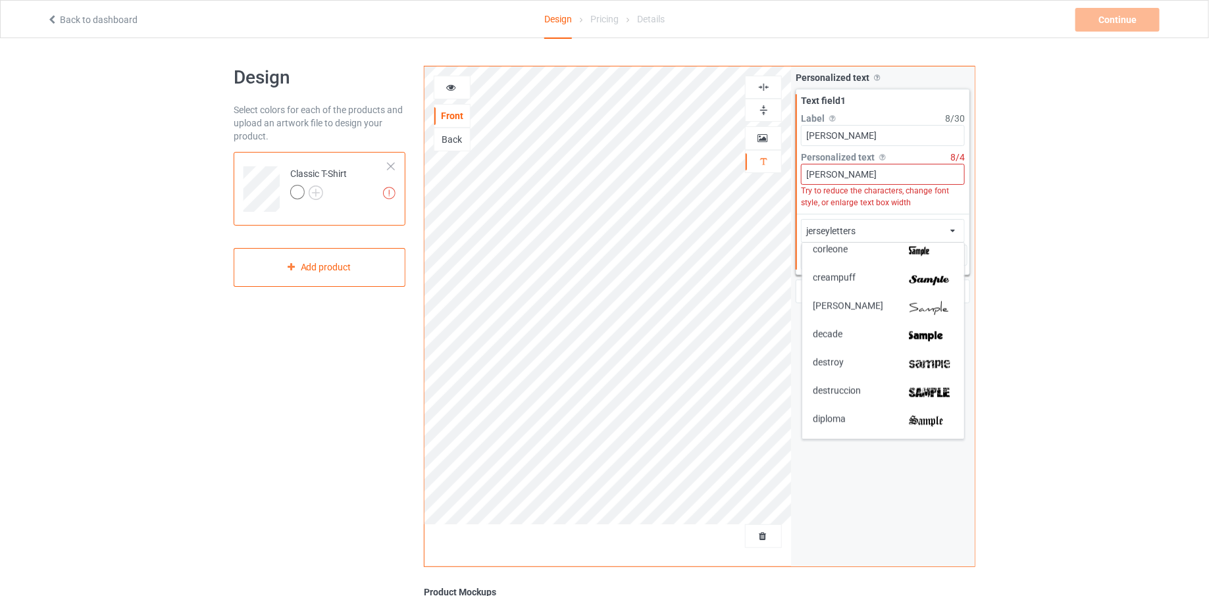
scroll to position [1106, 0]
click at [885, 361] on div "destroy" at bounding box center [883, 368] width 141 height 14
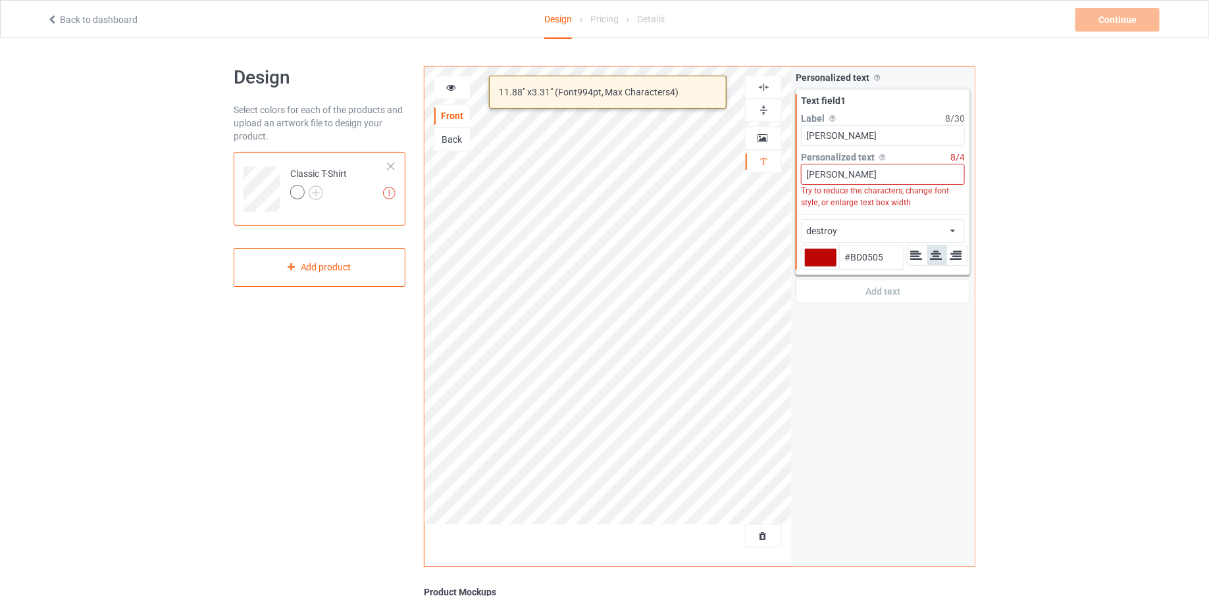
click at [884, 236] on div "destroy african airstream aladdin alcohollicks [PERSON_NAME] almontesnow anglic…" at bounding box center [883, 231] width 164 height 24
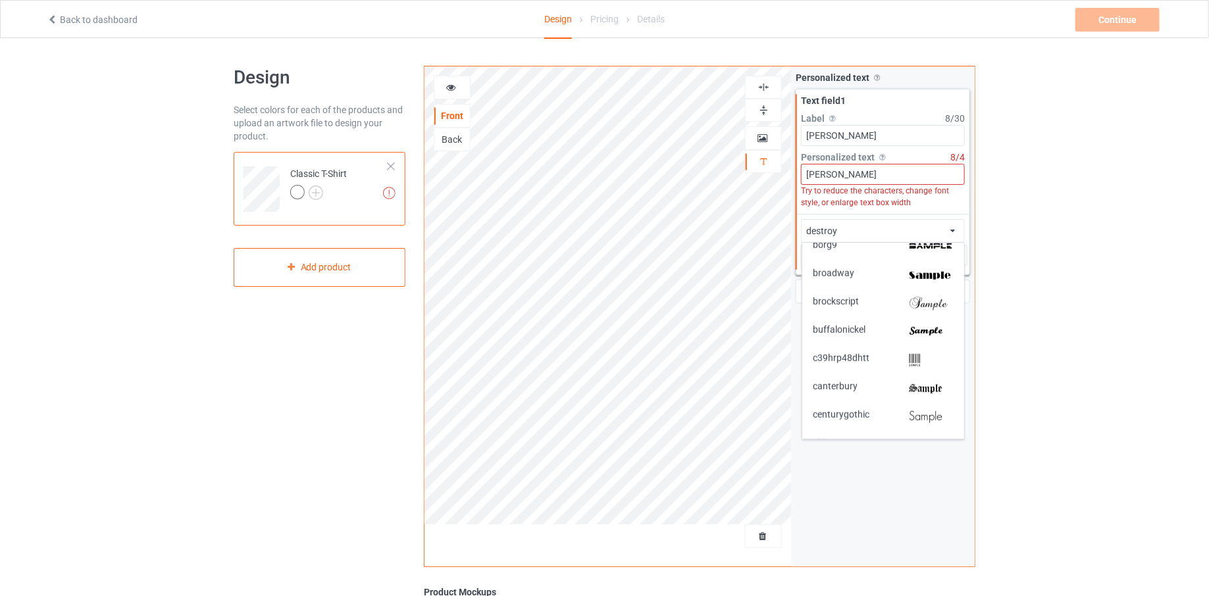
scroll to position [701, 0]
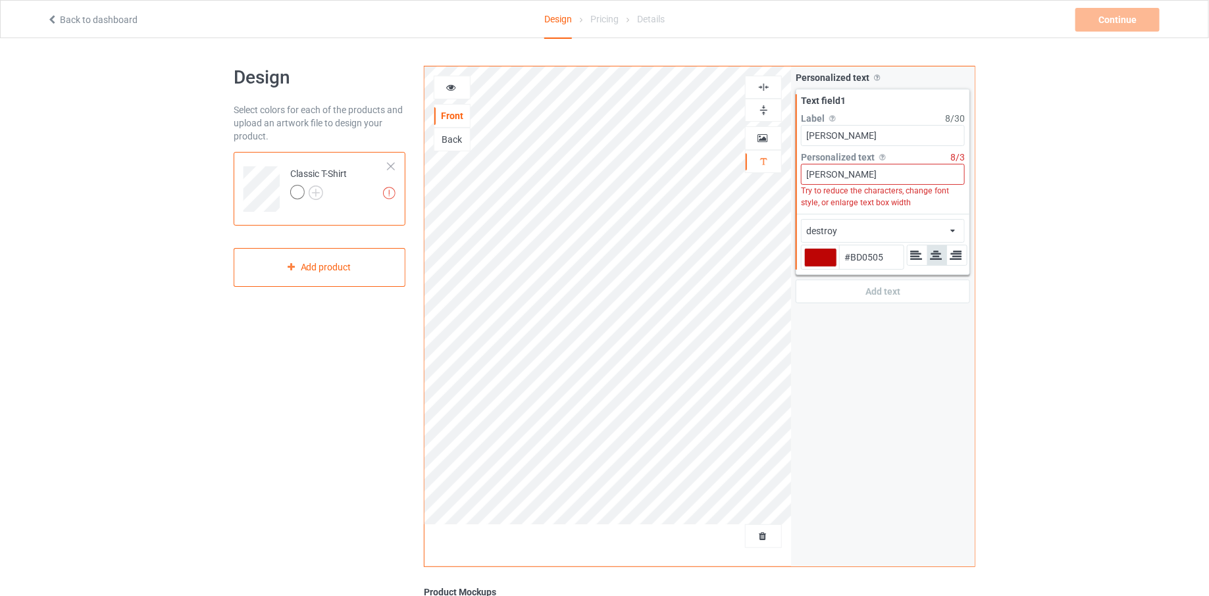
click at [871, 223] on div "destroy african airstream aladdin alcohollicks [PERSON_NAME] almontesnow anglic…" at bounding box center [883, 231] width 164 height 24
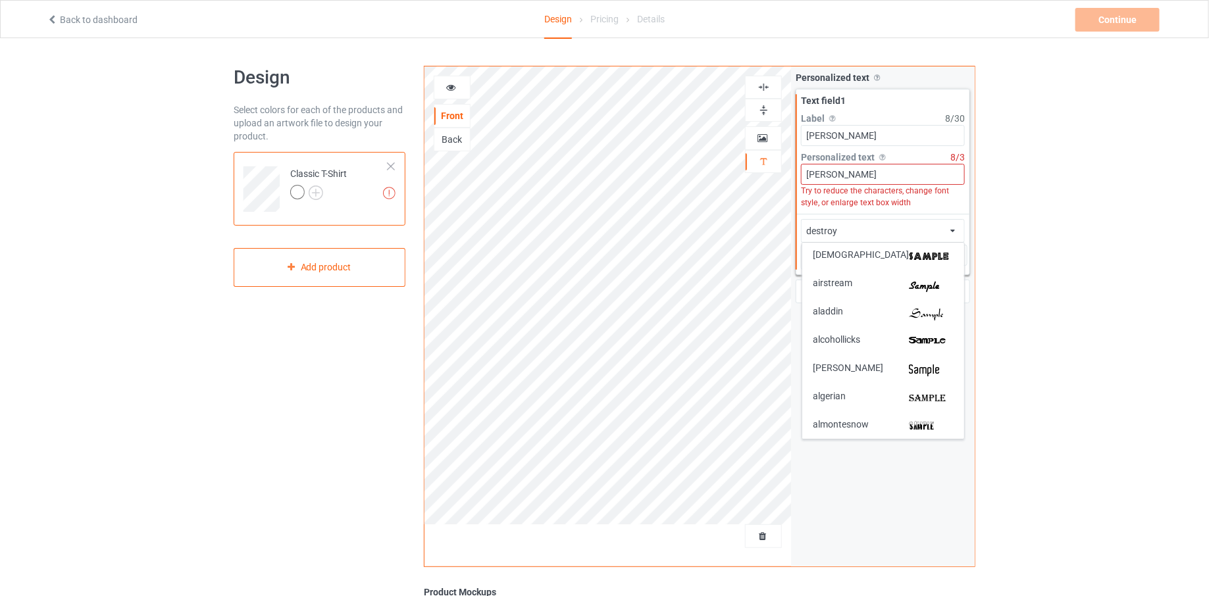
scroll to position [110, 0]
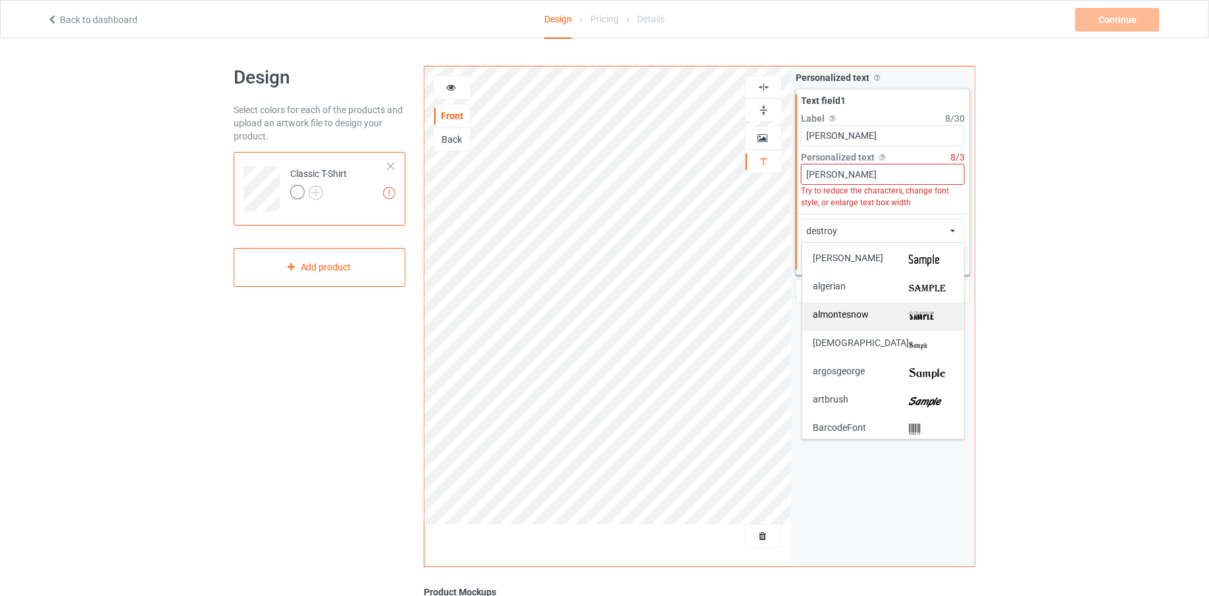
click at [872, 316] on div "almontesnow" at bounding box center [883, 317] width 141 height 14
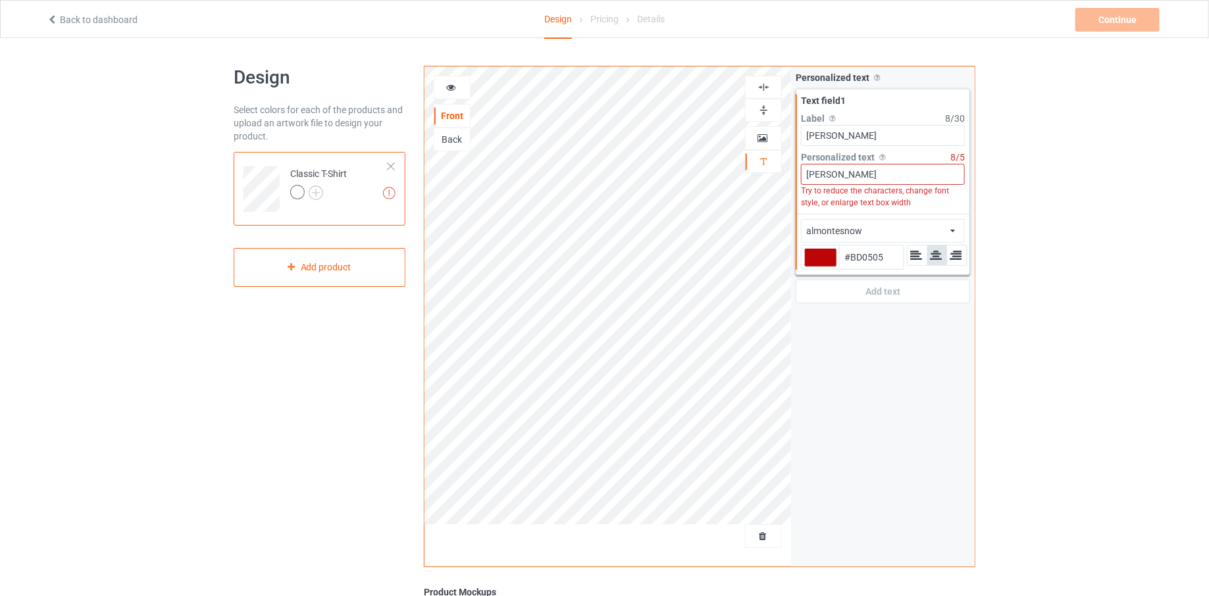
click at [824, 385] on div "Personalized text Allow customers to personalize text with your choice of fonts…" at bounding box center [883, 316] width 184 height 500
click at [820, 249] on div at bounding box center [820, 257] width 33 height 19
click at [820, 267] on input "#bd0505" at bounding box center [820, 276] width 33 height 18
type input "#8e0606"
type input "#8E0606"
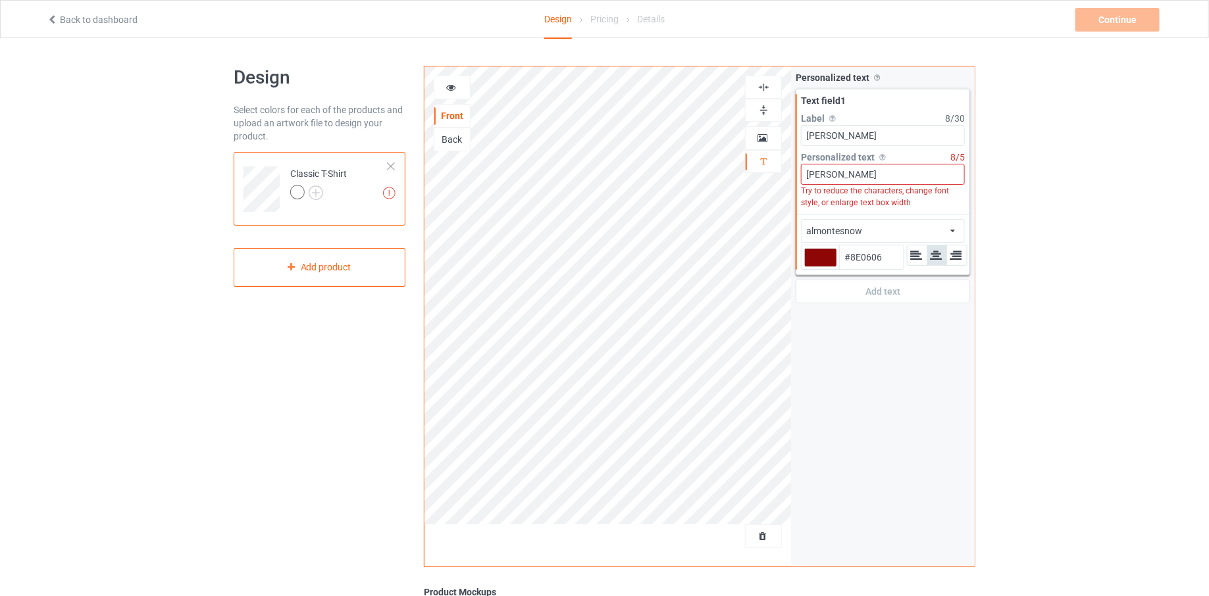
type input "#941414"
type input "#e15656"
type input "#E15656"
type input "#f08e8e"
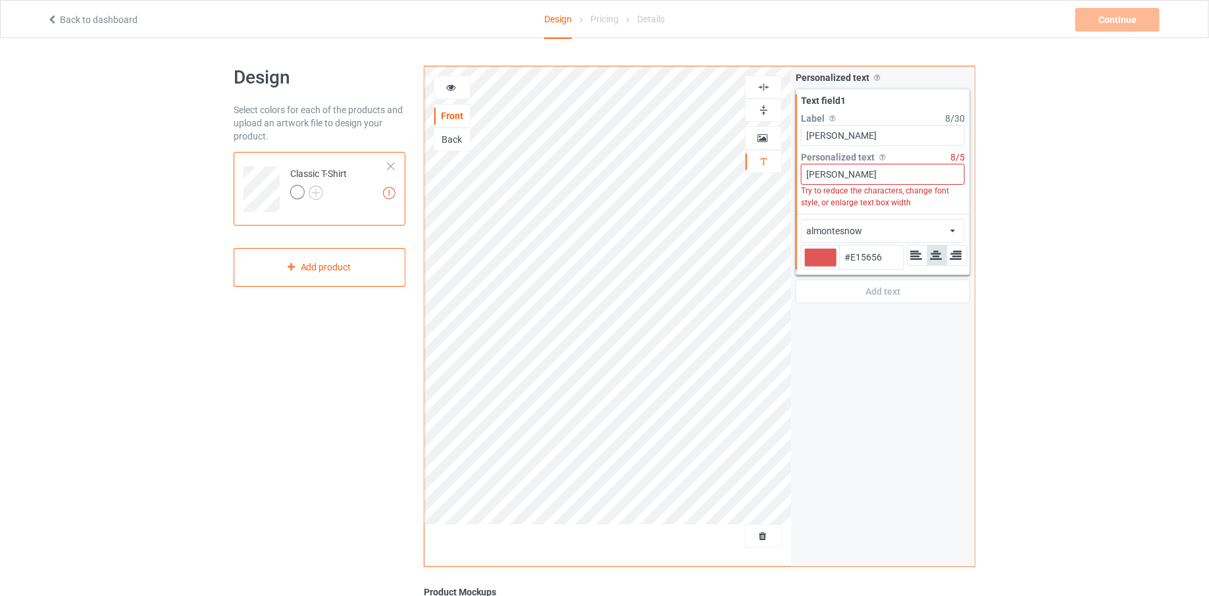
type input "#F08E8E"
type input "#922626"
type input "#e21d1d"
type input "#E21D1D"
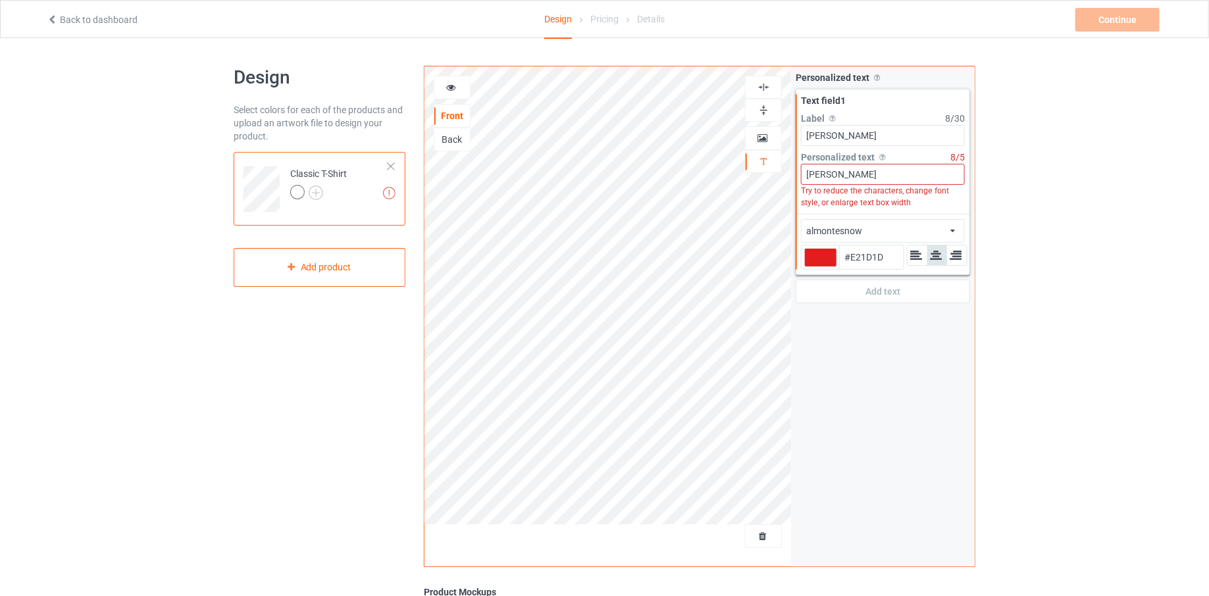
click at [803, 325] on div "Personalized text Allow customers to personalize text with your choice of fonts…" at bounding box center [883, 316] width 184 height 500
click at [818, 256] on div at bounding box center [820, 257] width 33 height 19
click at [818, 267] on input "#e21d1d" at bounding box center [820, 276] width 33 height 18
type input "#fbefef"
type input "#FBEFEF"
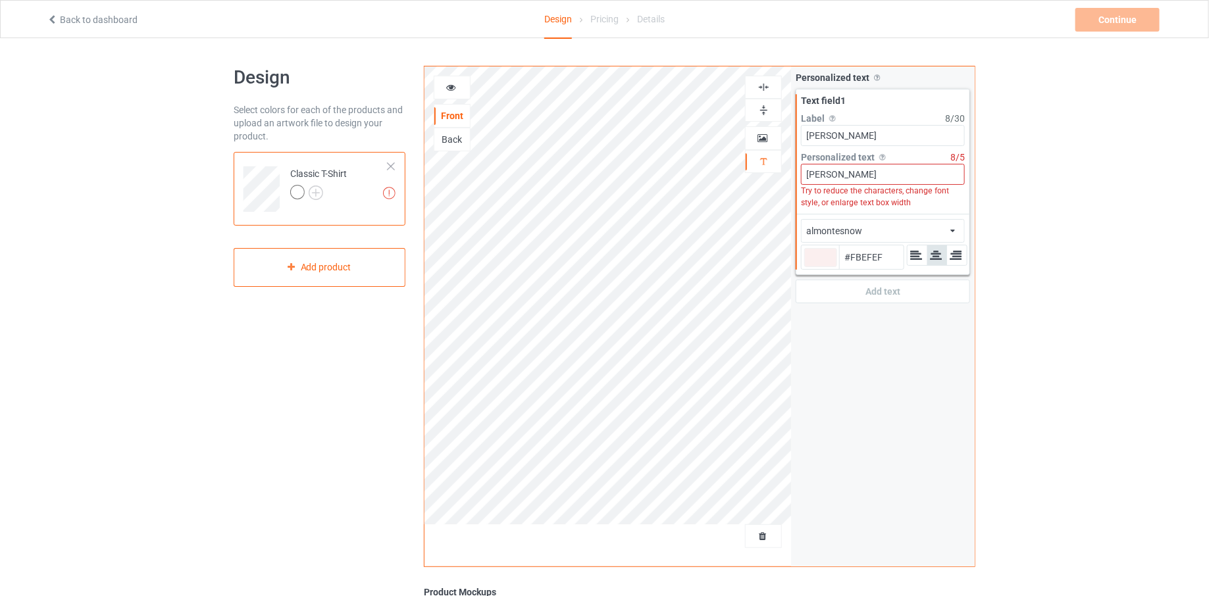
type input "#fbf4f4"
type input "#FBF4F4"
type input "#fcf8f8"
type input "#FCF8F8"
type input "#fafafa"
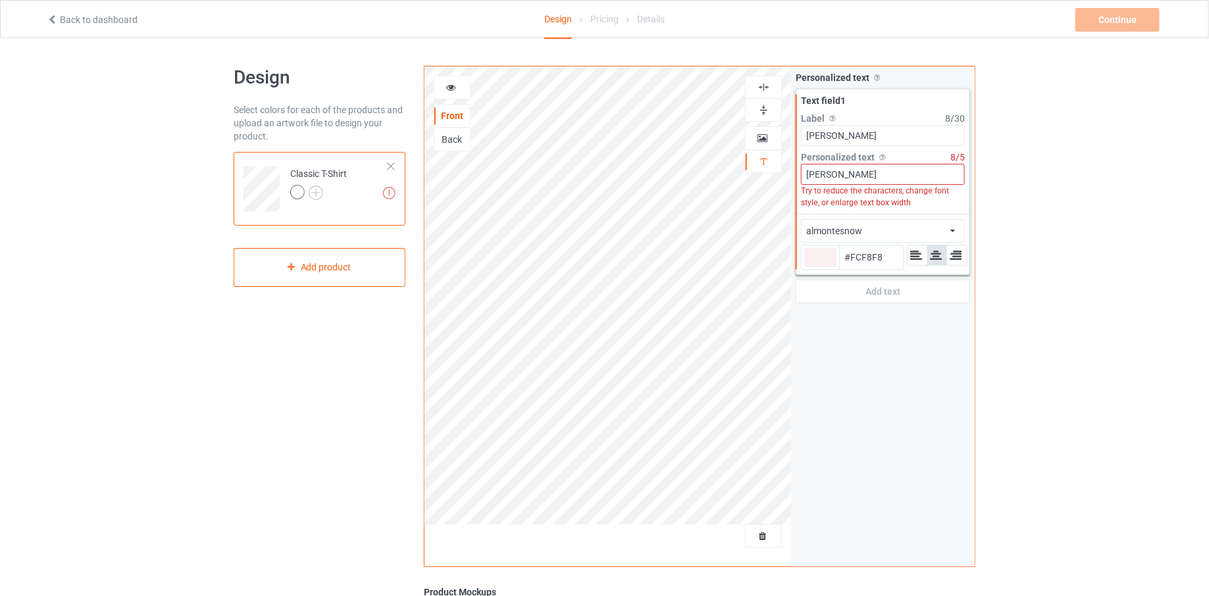
type input "#FAFAFA"
click at [326, 190] on div at bounding box center [318, 194] width 57 height 18
click at [321, 190] on img at bounding box center [316, 193] width 14 height 14
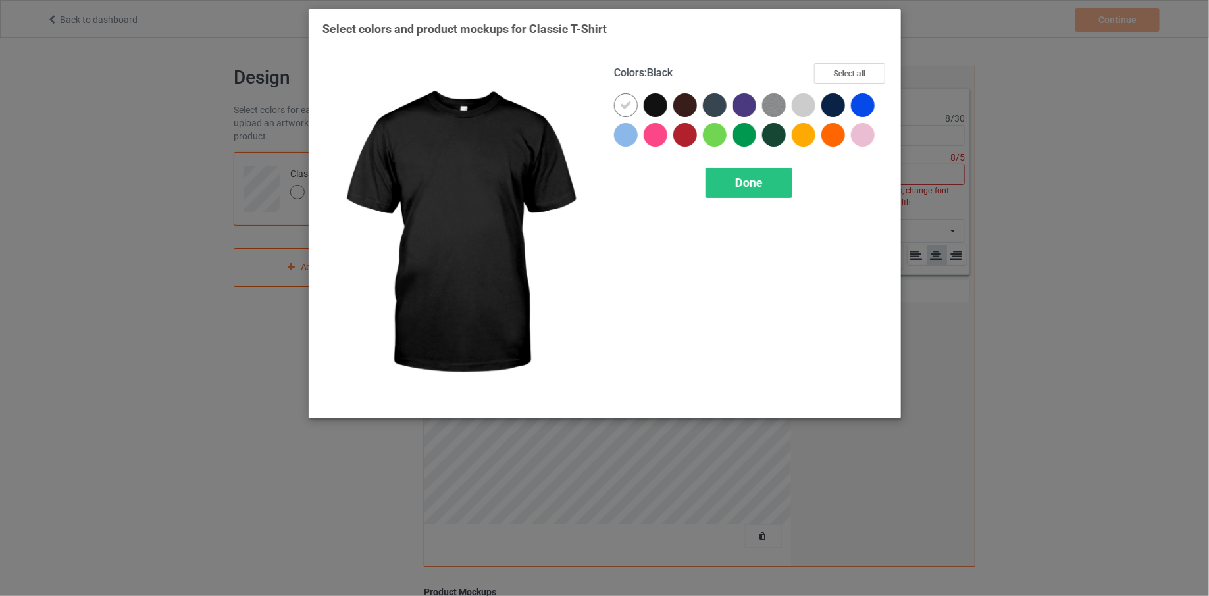
click at [650, 99] on div at bounding box center [656, 105] width 24 height 24
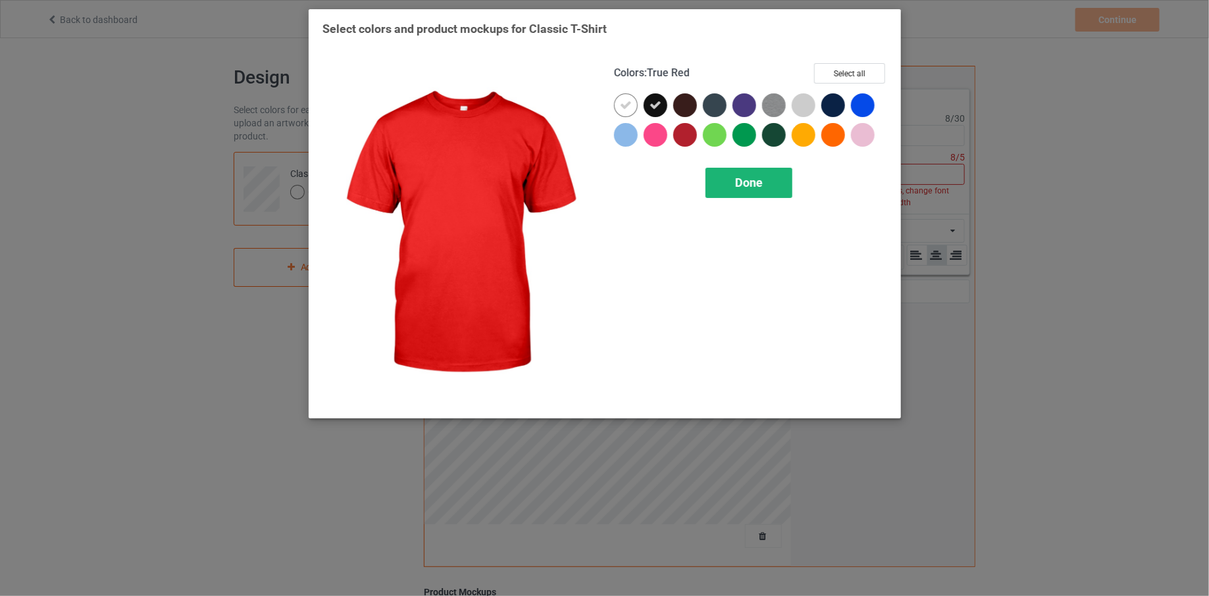
click at [741, 181] on span "Done" at bounding box center [749, 183] width 28 height 14
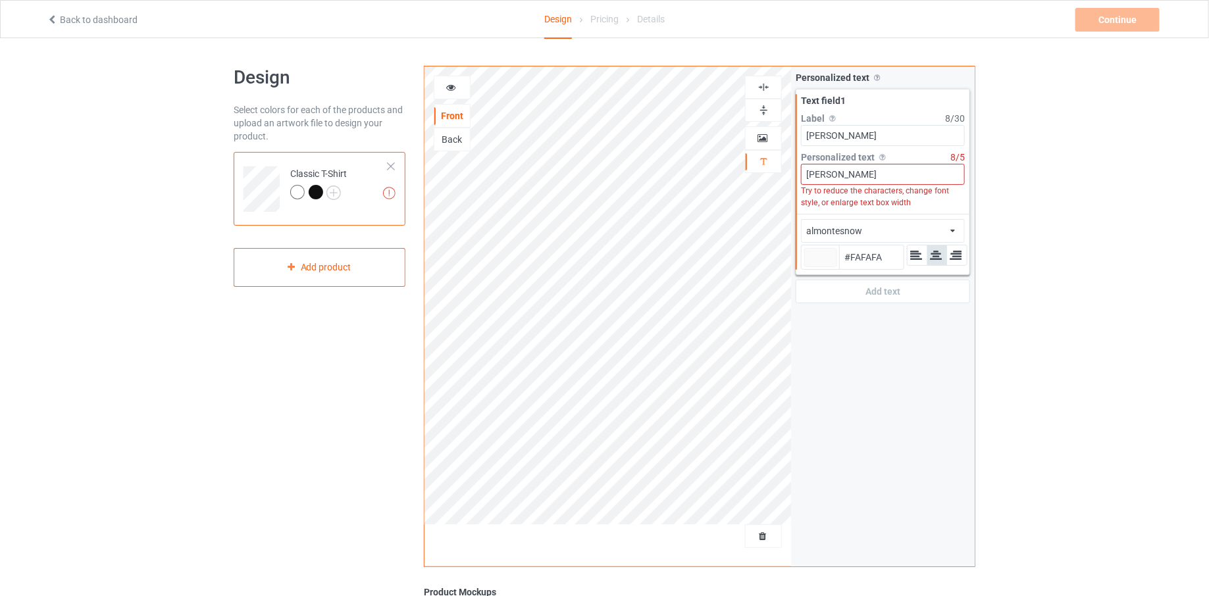
click at [319, 190] on div at bounding box center [316, 192] width 14 height 14
click at [317, 191] on div at bounding box center [316, 192] width 14 height 14
click at [825, 253] on div at bounding box center [820, 257] width 33 height 19
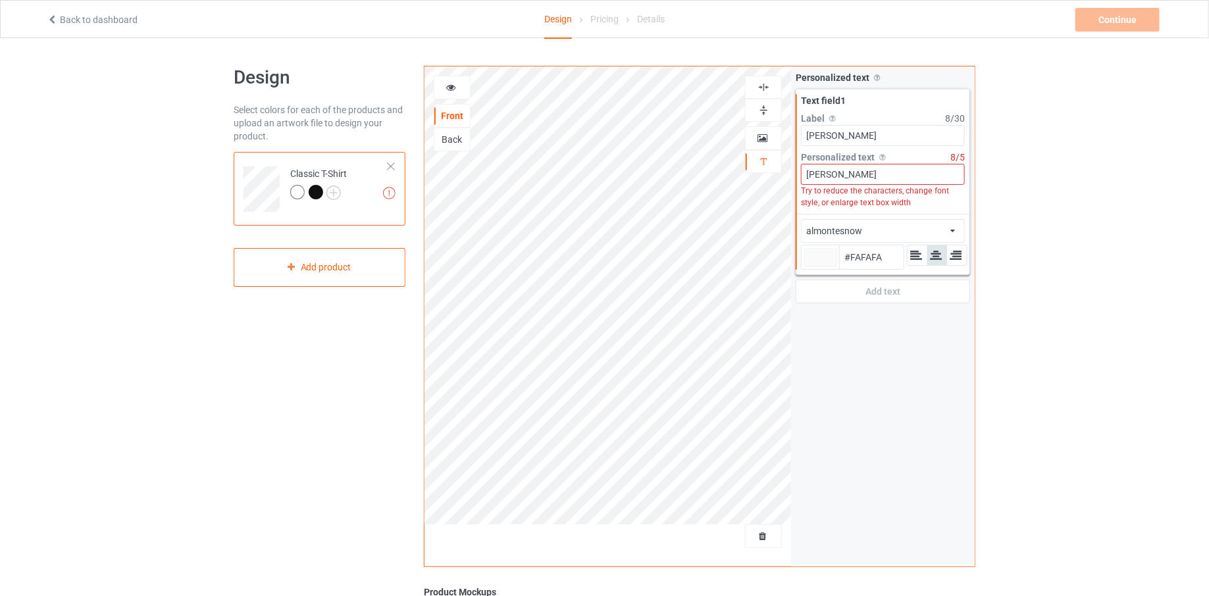
click at [825, 267] on input "#fafafa" at bounding box center [820, 276] width 33 height 18
type input "#8b1d1d"
type input "#8B1D1D"
type input "#a60707"
type input "#A60707"
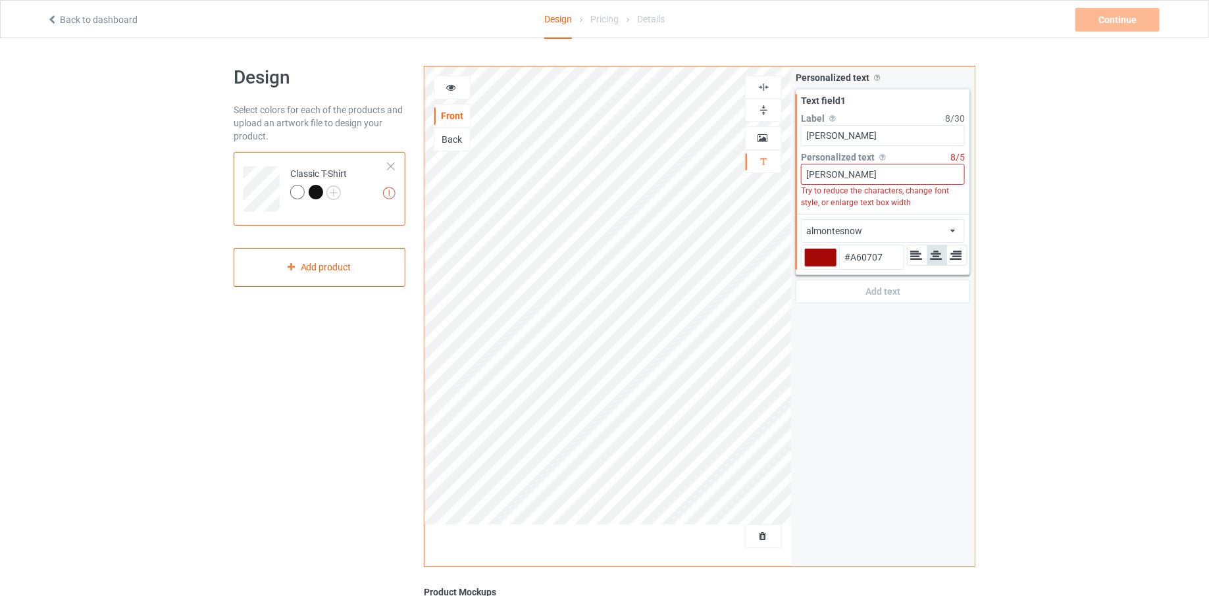
type input "#c62a2a"
type input "#C62A2A"
type input "#e93a3a"
type input "#E93A3A"
type input "#ff8f8f"
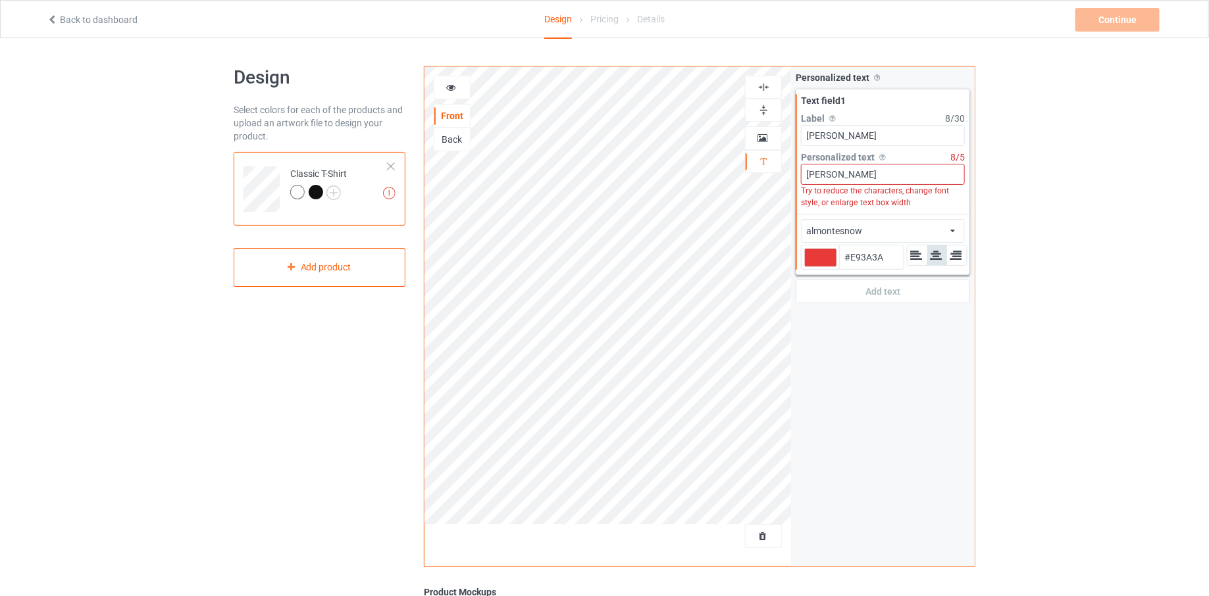
type input "#FF8F8F"
click at [962, 300] on div "Personalized text Allow customers to personalize text with your choice of fonts…" at bounding box center [883, 187] width 184 height 242
click at [806, 257] on div at bounding box center [820, 257] width 33 height 19
click at [806, 267] on input "#ff8f8f" at bounding box center [820, 276] width 33 height 18
type input "#ef1f1f"
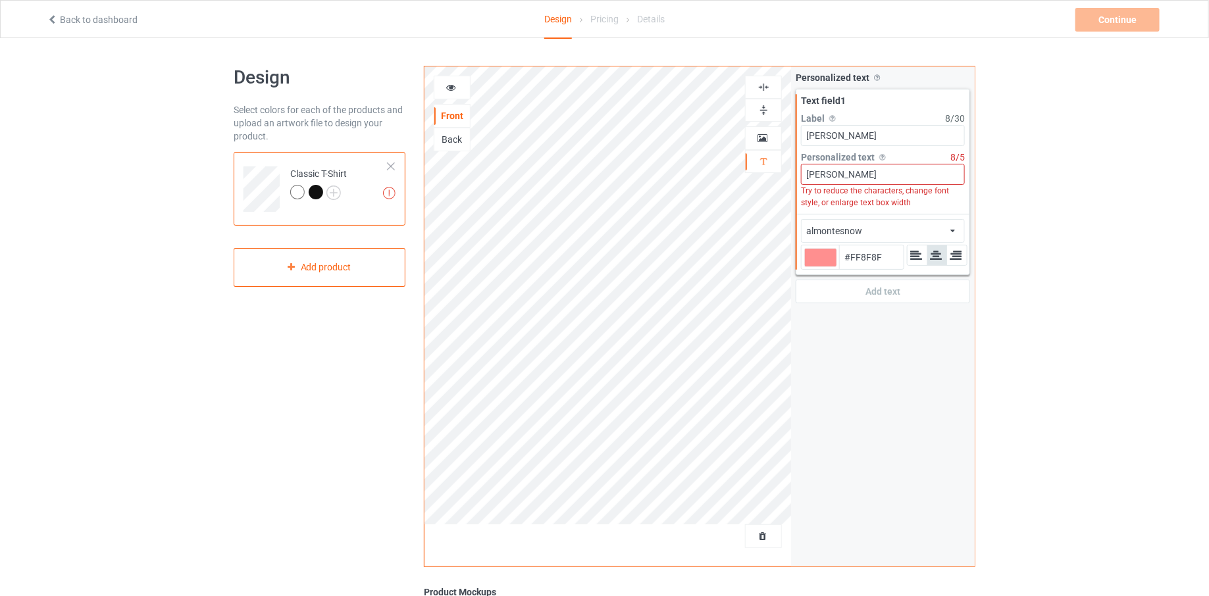
type input "#EF1F1F"
type input "#f11e1e"
type input "#F11E1E"
type input "#f01919"
type input "#F01919"
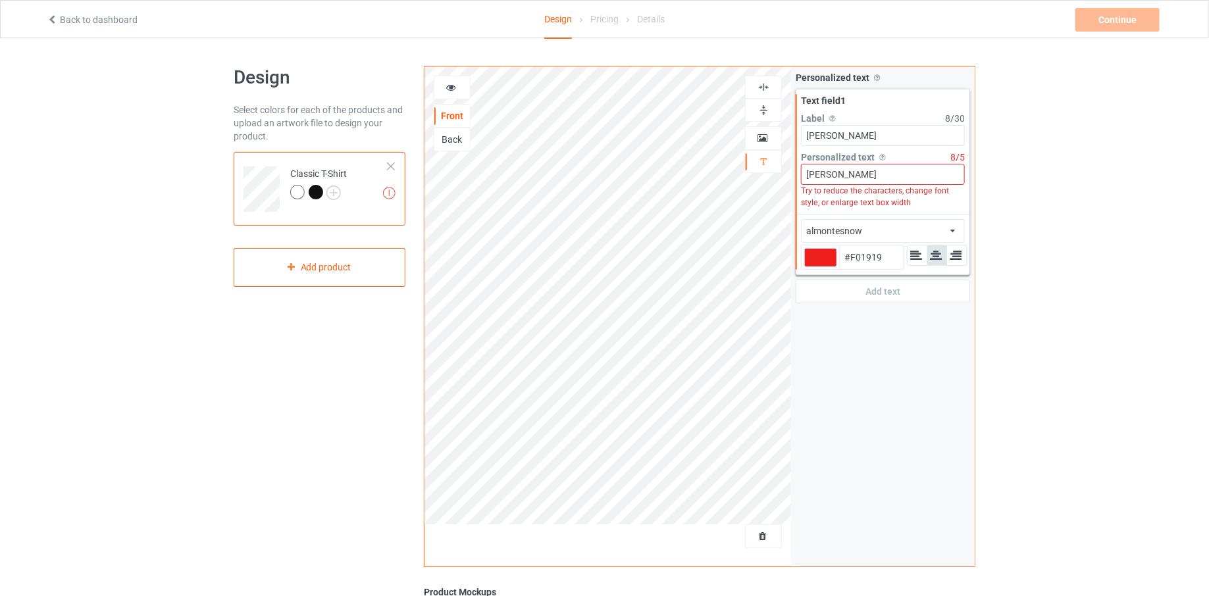
type input "#f10909"
type input "#F10909"
type input "#f00000"
type input "#F00000"
type input "#bd0000"
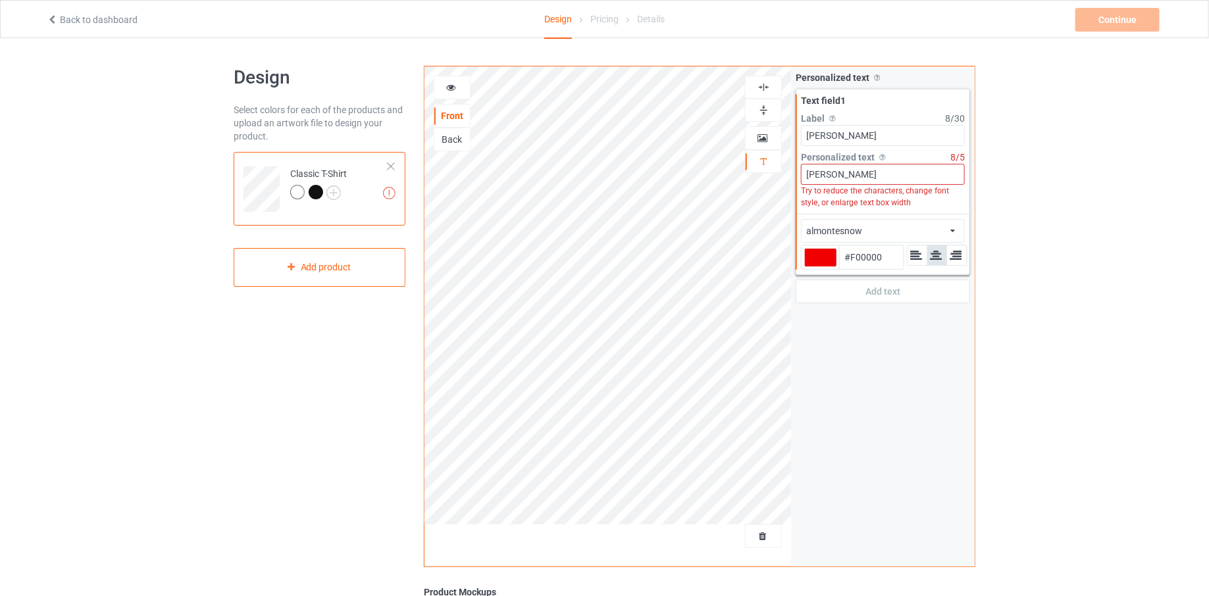
type input "#BD0000"
type input "#dd1313"
type input "#DD1313"
type input "#eb2d2d"
type input "#EB2D2D"
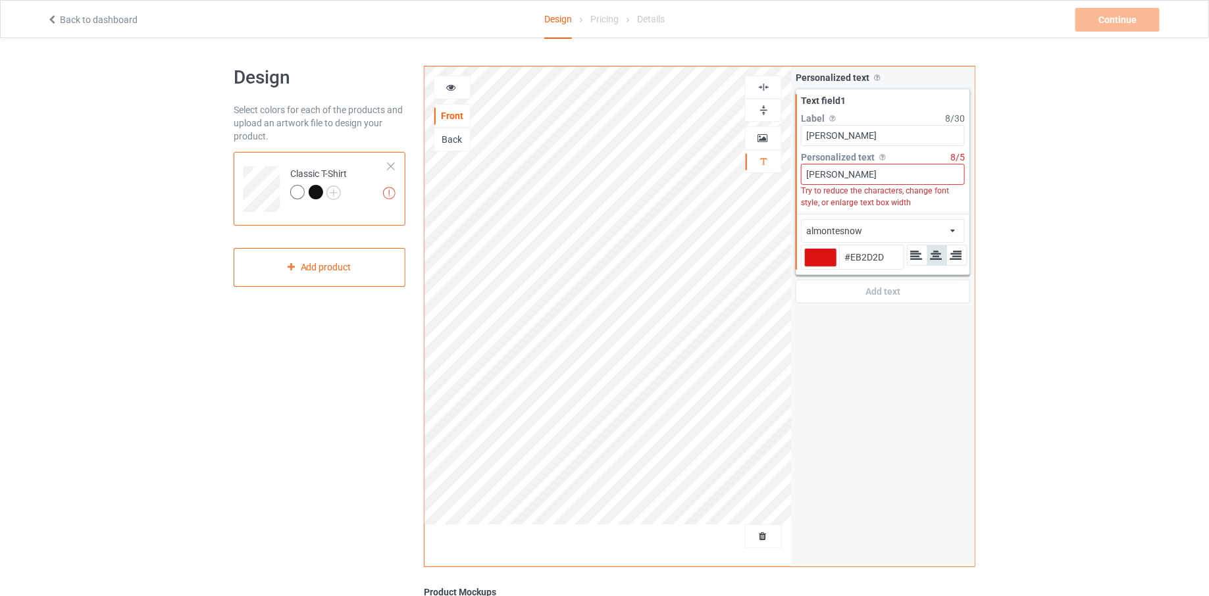
type input "#ea2e2e"
type input "#EA2E2E"
click at [879, 227] on div "almontesnow african airstream aladdin alcohollicks [PERSON_NAME] almontesnow an…" at bounding box center [883, 231] width 164 height 24
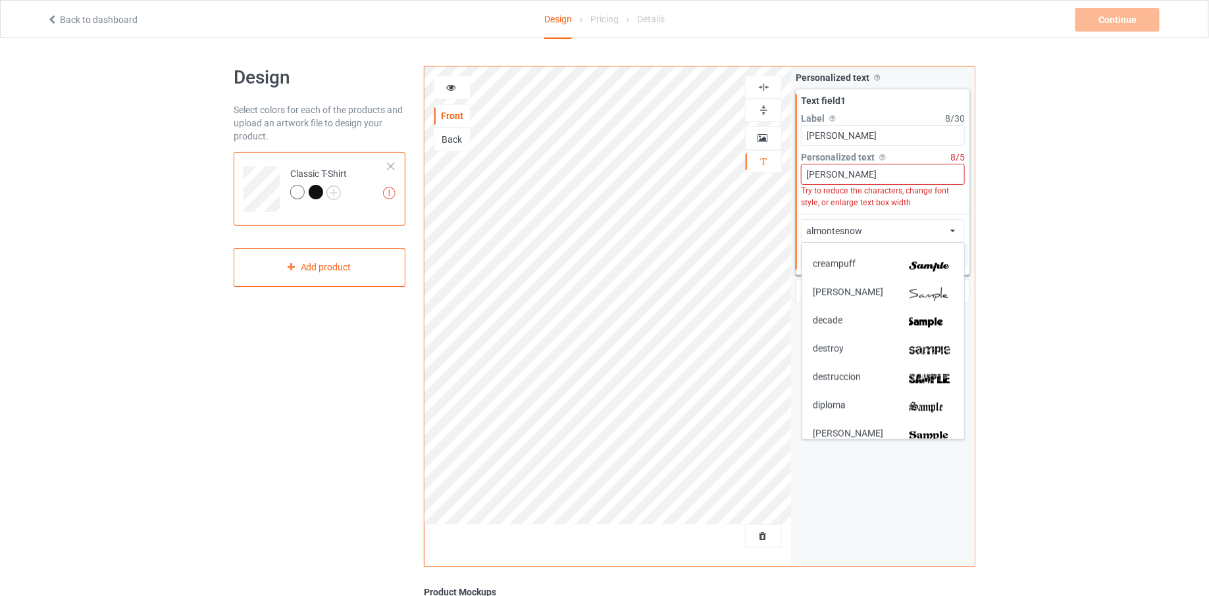
scroll to position [1143, 0]
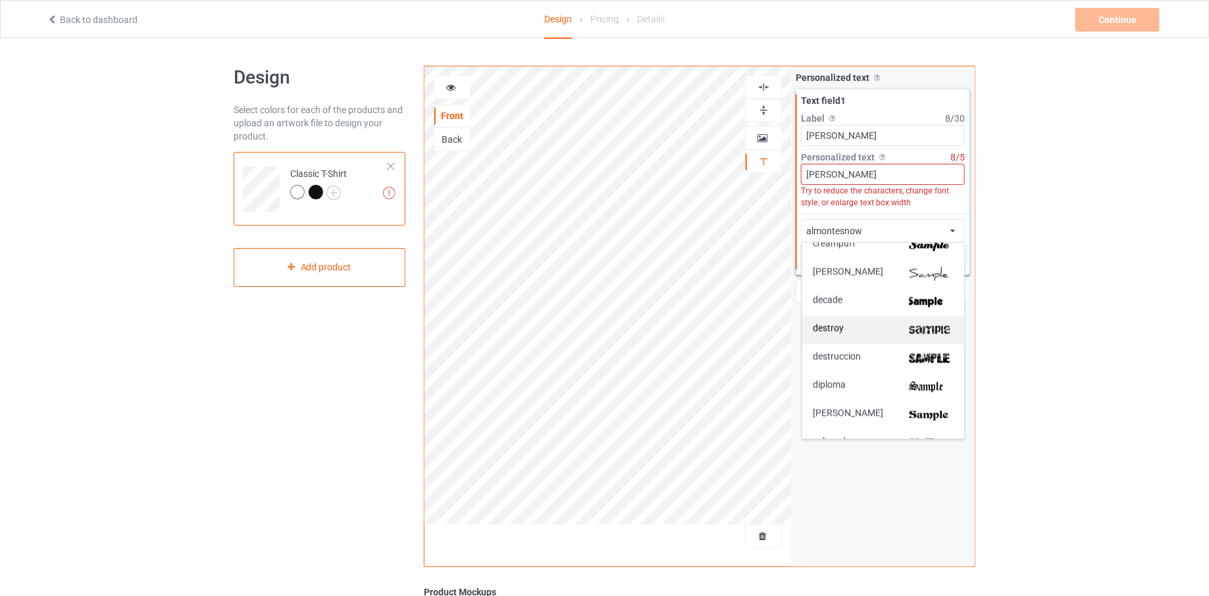
click at [910, 328] on img at bounding box center [931, 331] width 45 height 14
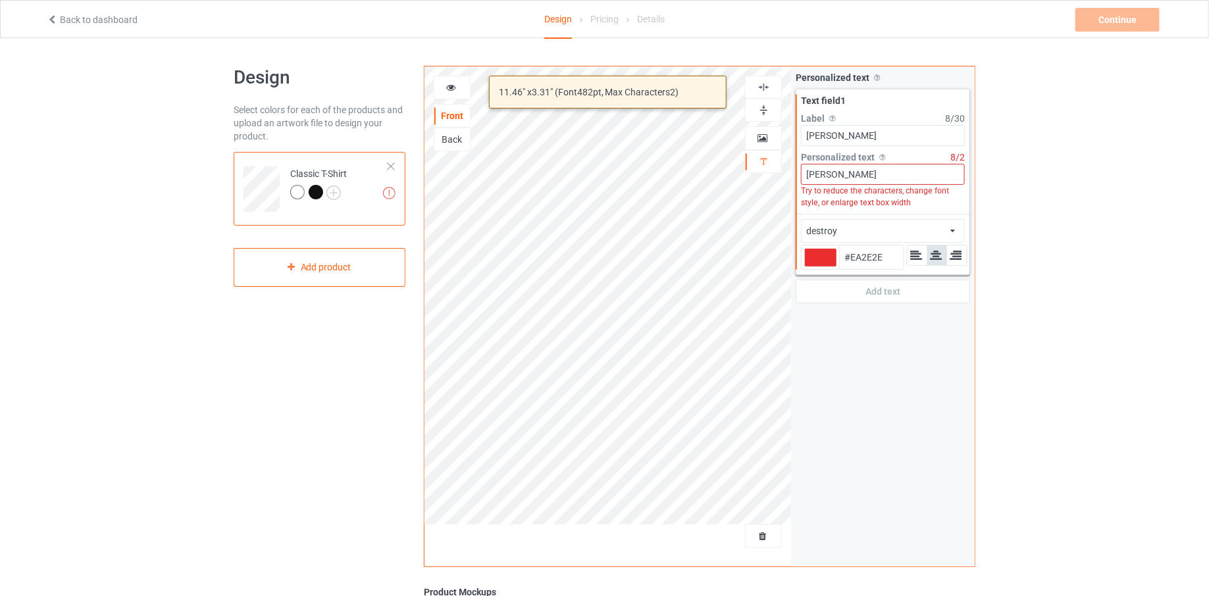
click at [825, 255] on div at bounding box center [820, 257] width 33 height 19
click at [825, 267] on input "#ea2e2e" at bounding box center [820, 276] width 33 height 18
type input "#790101"
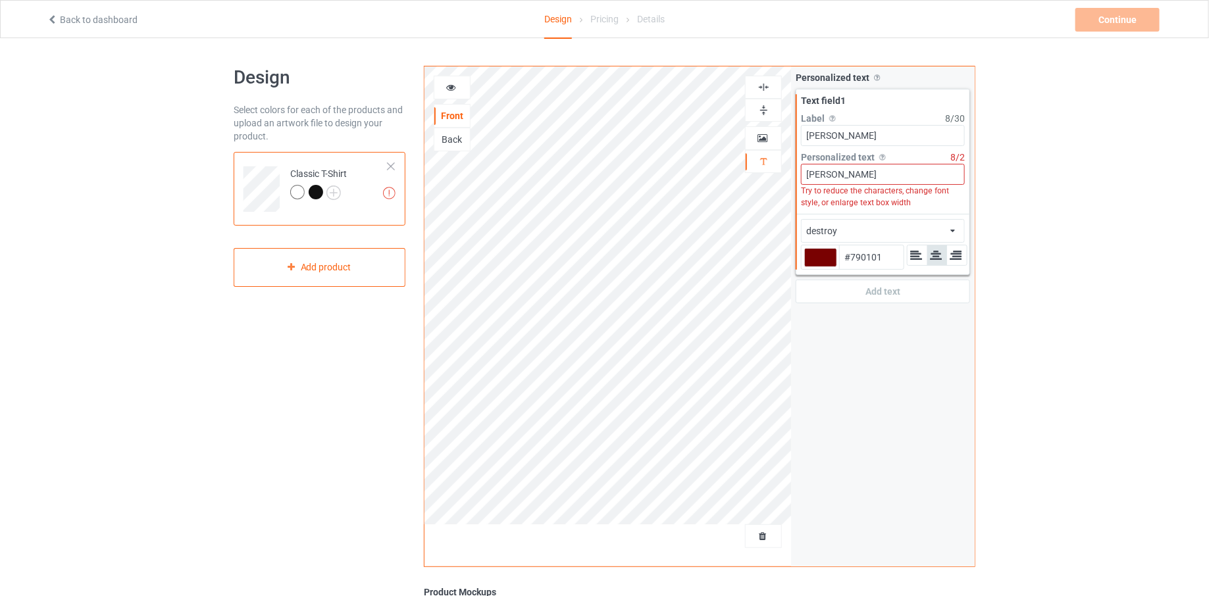
type input "#b81414"
type input "#B81414"
type input "#c33c3c"
type input "#C33C3C"
type input "#c39898"
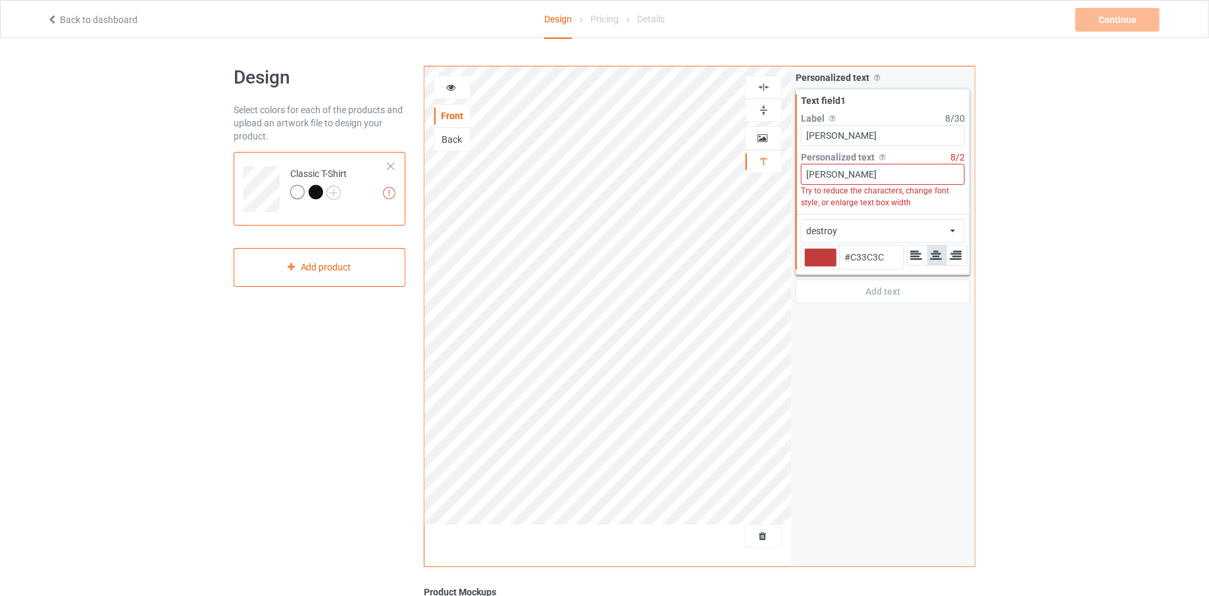
type input "#C39898"
type input "#d1c7c7"
type input "#D1C7C7"
type input "#d2cbcb"
type input "#D2CBCB"
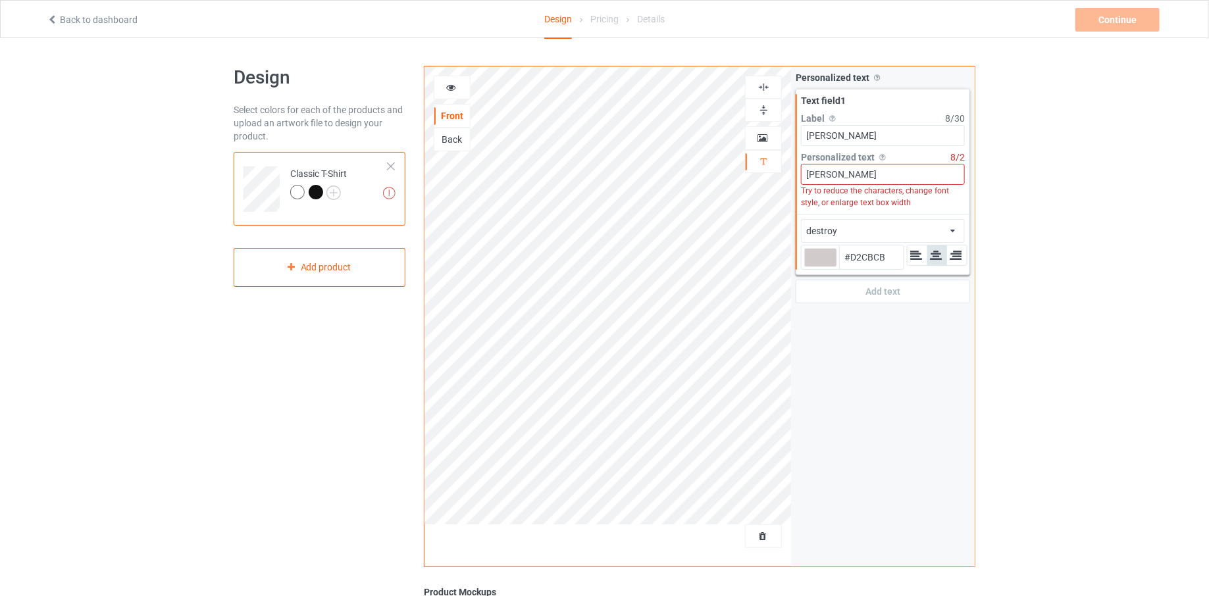
click at [800, 294] on div "Add text" at bounding box center [883, 292] width 174 height 24
click at [839, 228] on div "destroy african airstream aladdin alcohollicks [PERSON_NAME] almontesnow anglic…" at bounding box center [883, 231] width 164 height 24
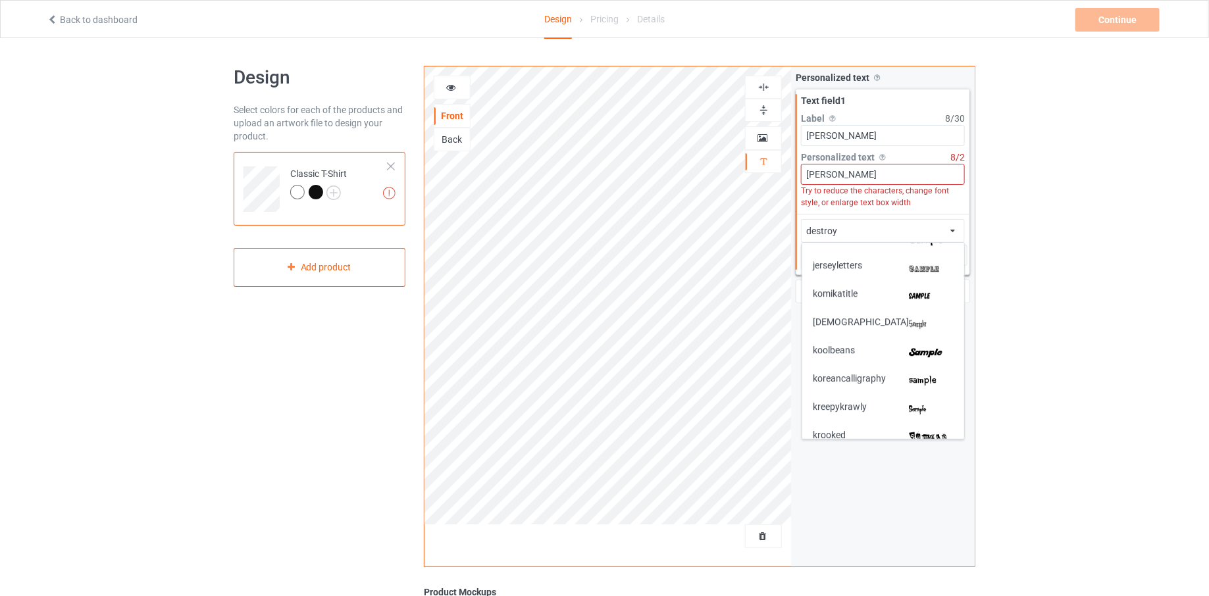
scroll to position [1858, 0]
click at [915, 290] on img at bounding box center [931, 295] width 45 height 14
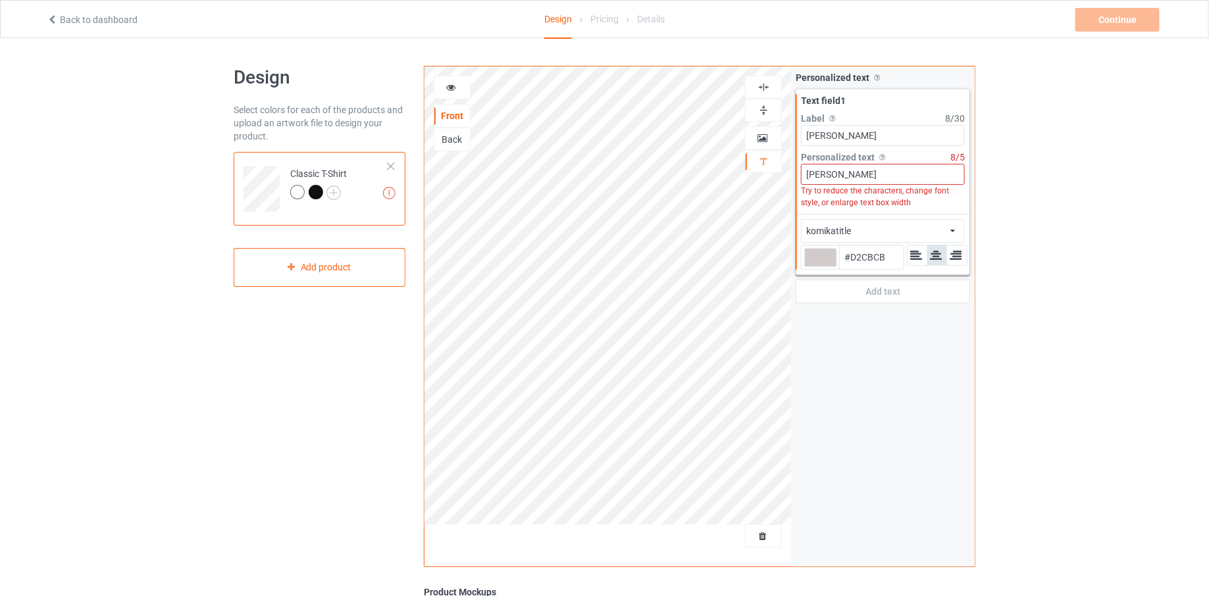
click at [901, 232] on div "komikatitle african airstream aladdin alcohollicks [PERSON_NAME] almontesnow an…" at bounding box center [883, 231] width 164 height 24
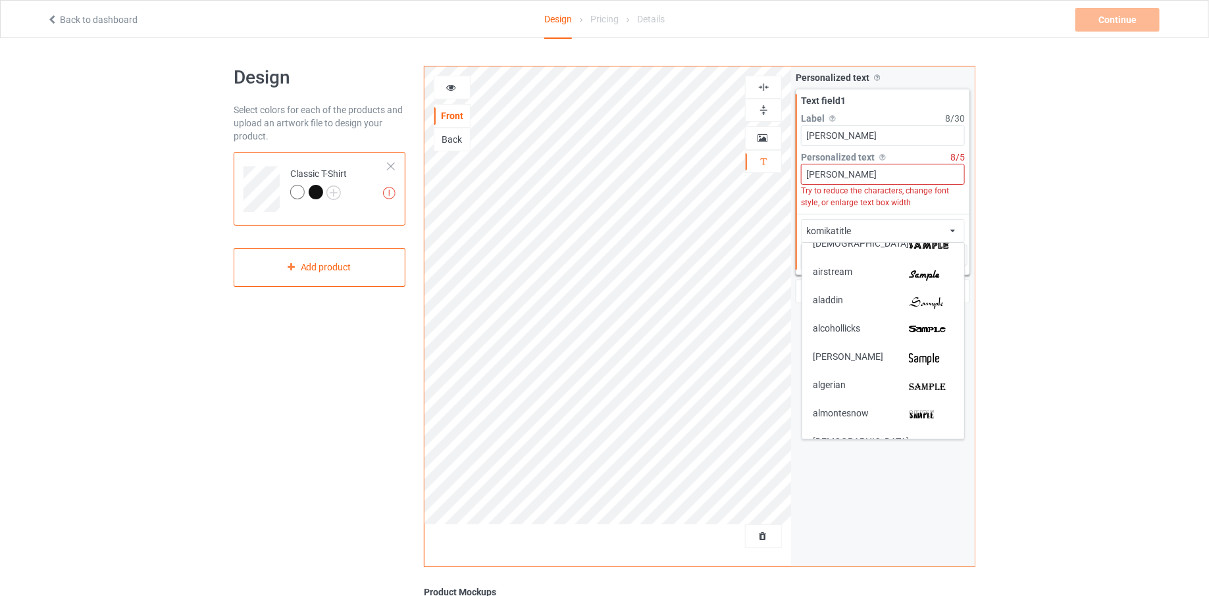
scroll to position [0, 0]
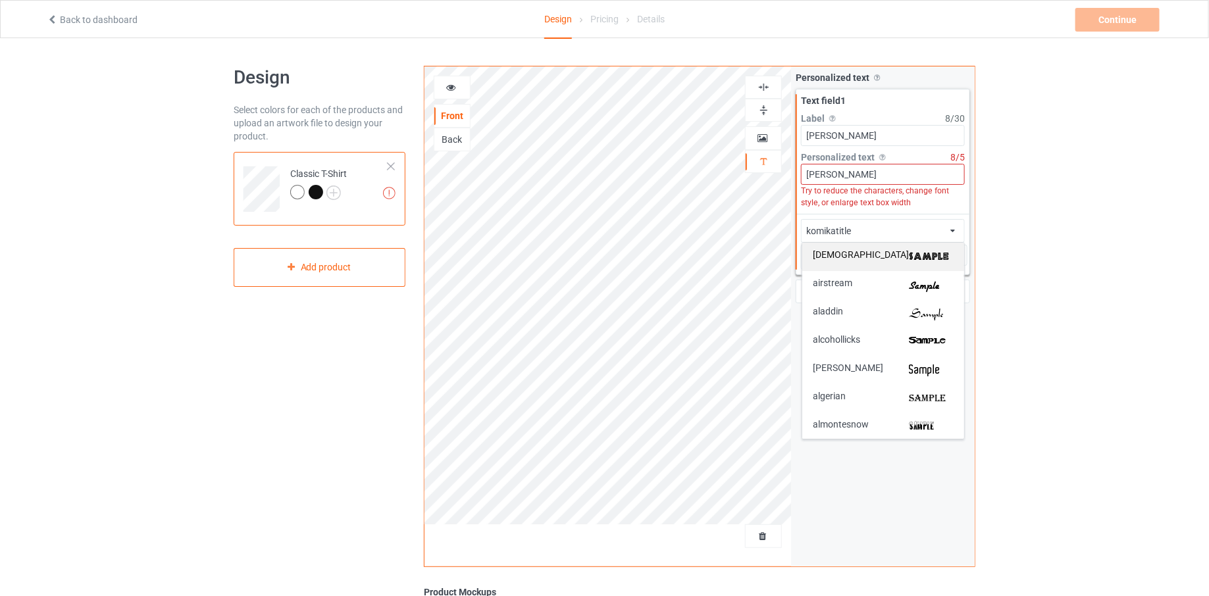
click at [916, 259] on img at bounding box center [931, 257] width 45 height 14
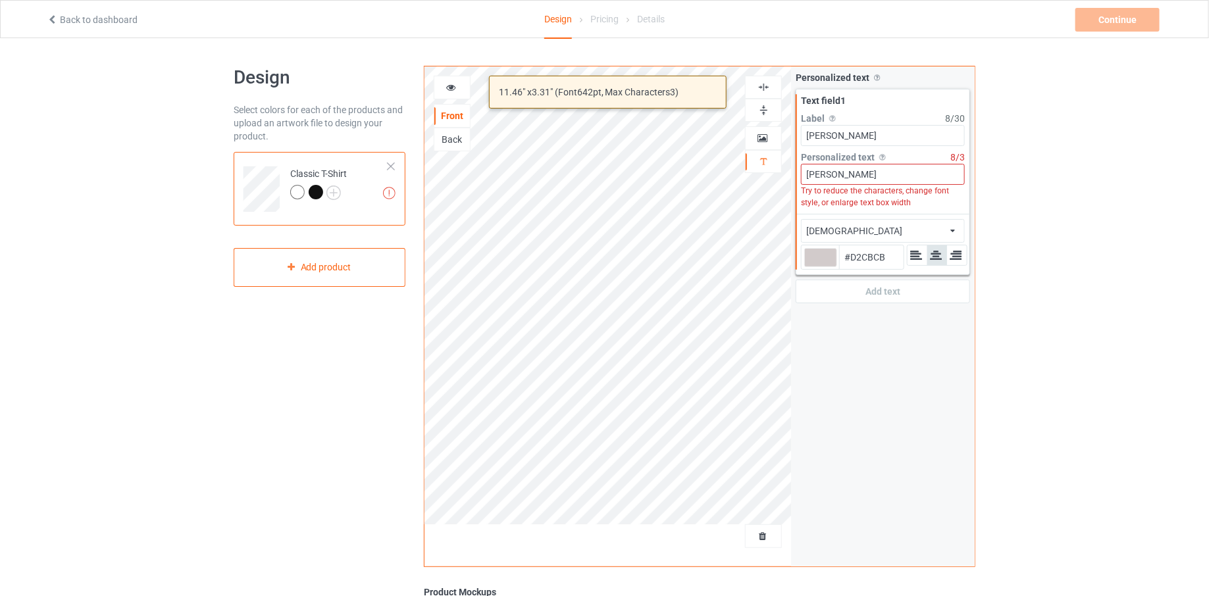
type input "#d2cbcb"
